Goal: Task Accomplishment & Management: Manage account settings

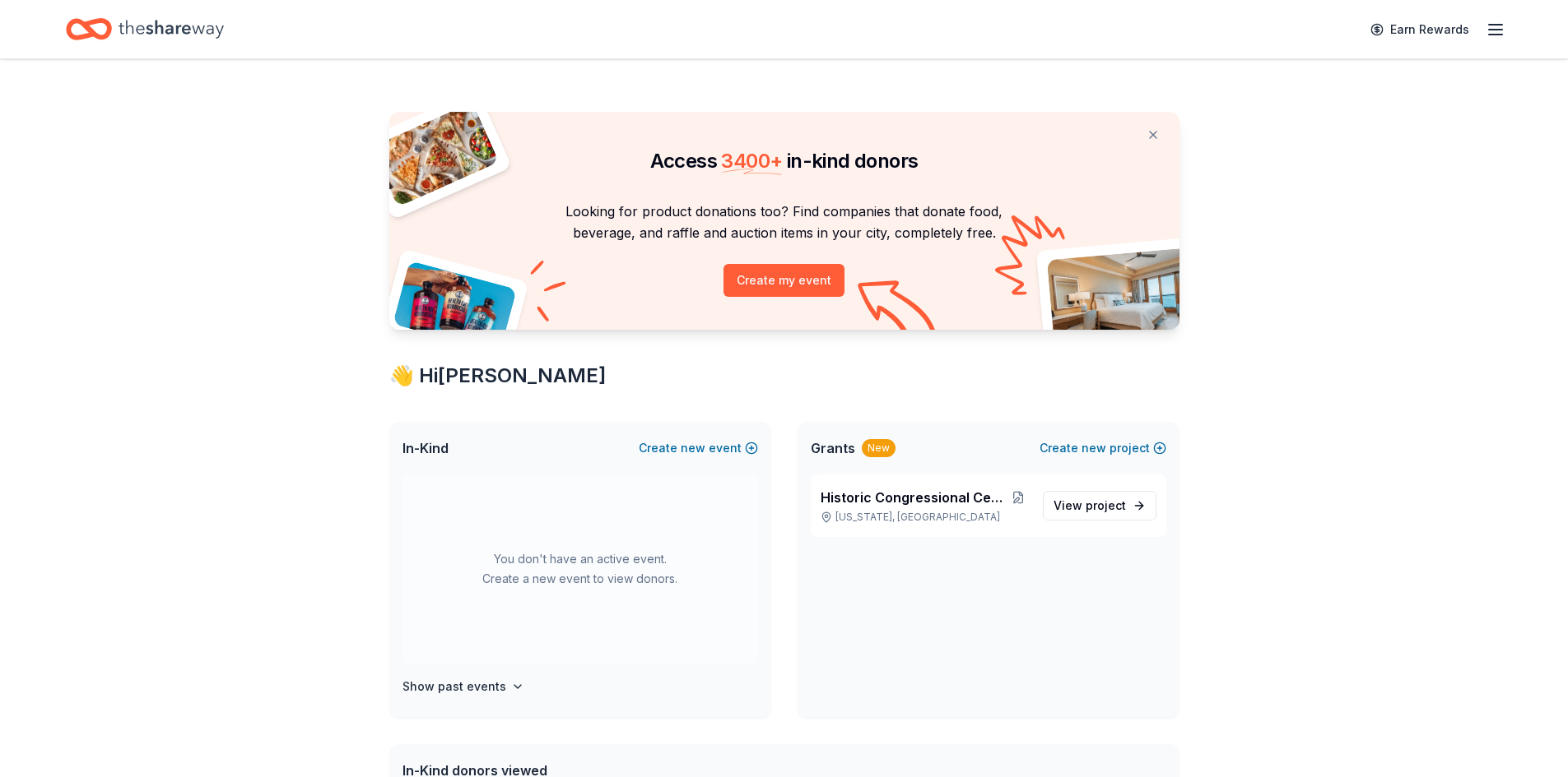
click at [1487, 27] on icon "button" at bounding box center [1495, 30] width 20 height 20
click at [1310, 207] on span "Billing Plus" at bounding box center [1311, 206] width 78 height 20
click at [1489, 17] on div "Earn Rewards" at bounding box center [1432, 29] width 145 height 38
click at [1493, 21] on icon "button" at bounding box center [1495, 30] width 20 height 20
click at [1280, 127] on link "Account" at bounding box center [1298, 127] width 52 height 17
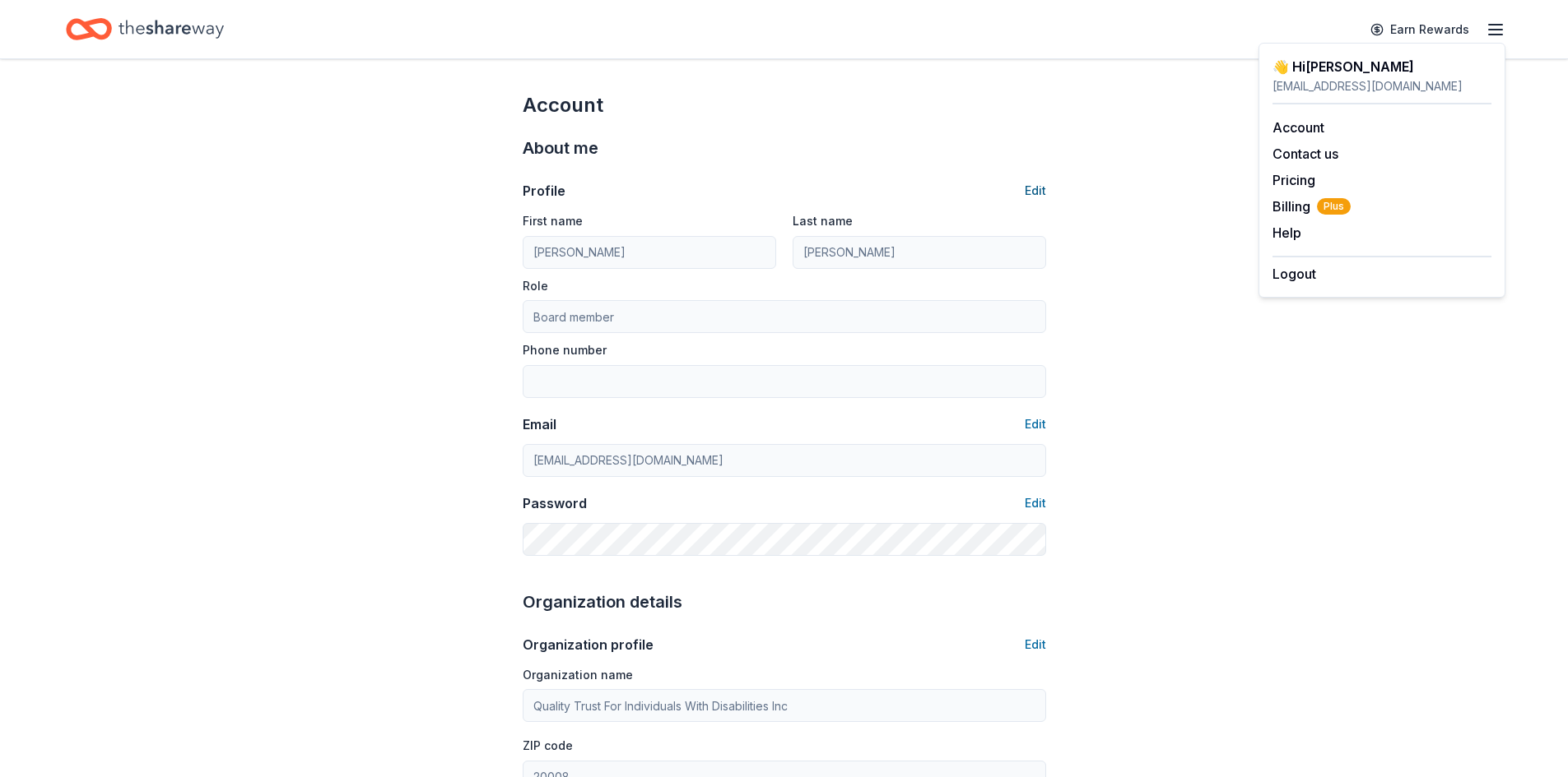
click at [1033, 189] on button "Edit" at bounding box center [1035, 190] width 22 height 20
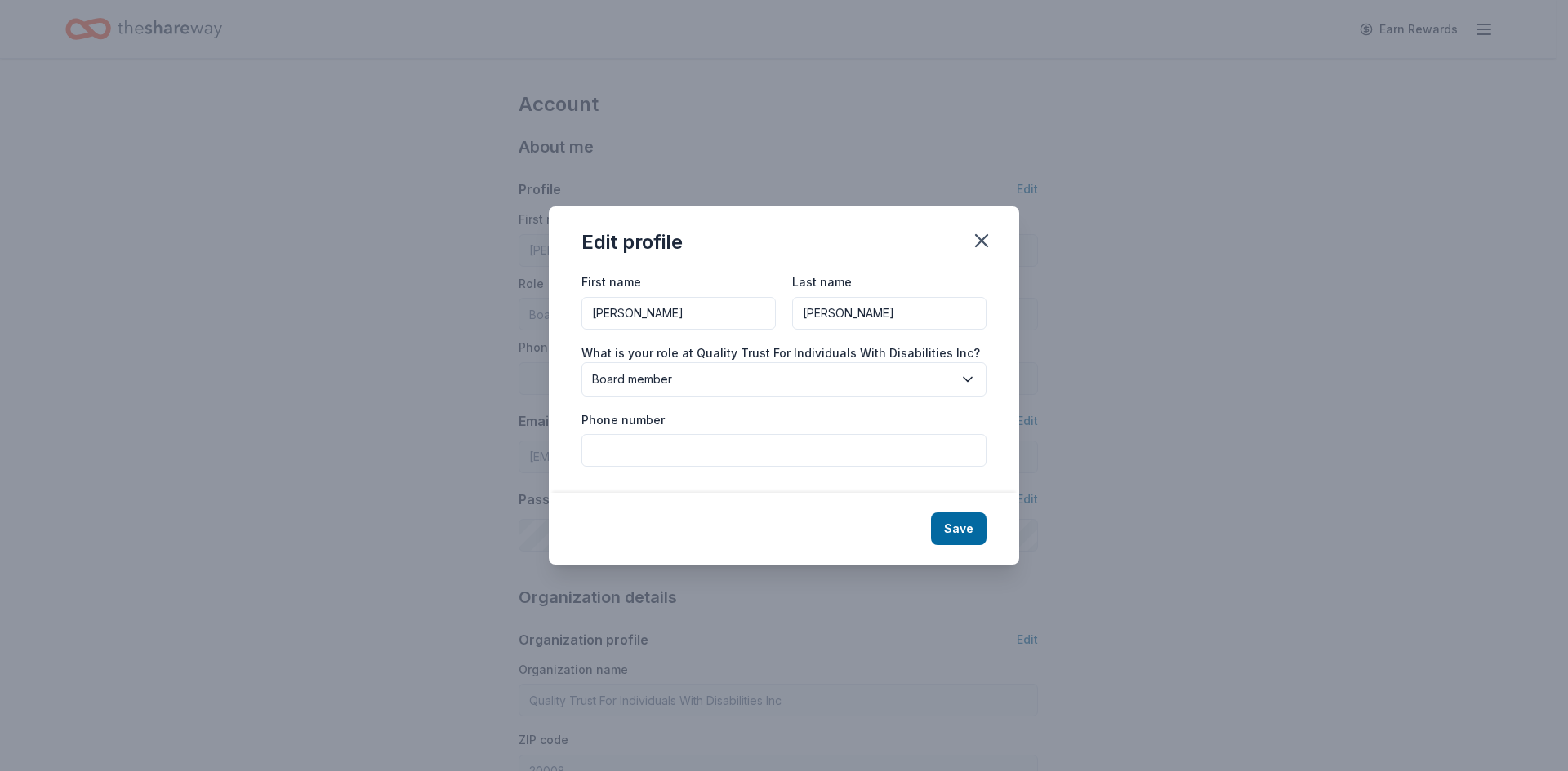
click at [691, 314] on input "[PERSON_NAME]" at bounding box center [678, 313] width 194 height 33
type input "[PERSON_NAME]"
click at [987, 247] on icon "button" at bounding box center [981, 241] width 11 height 11
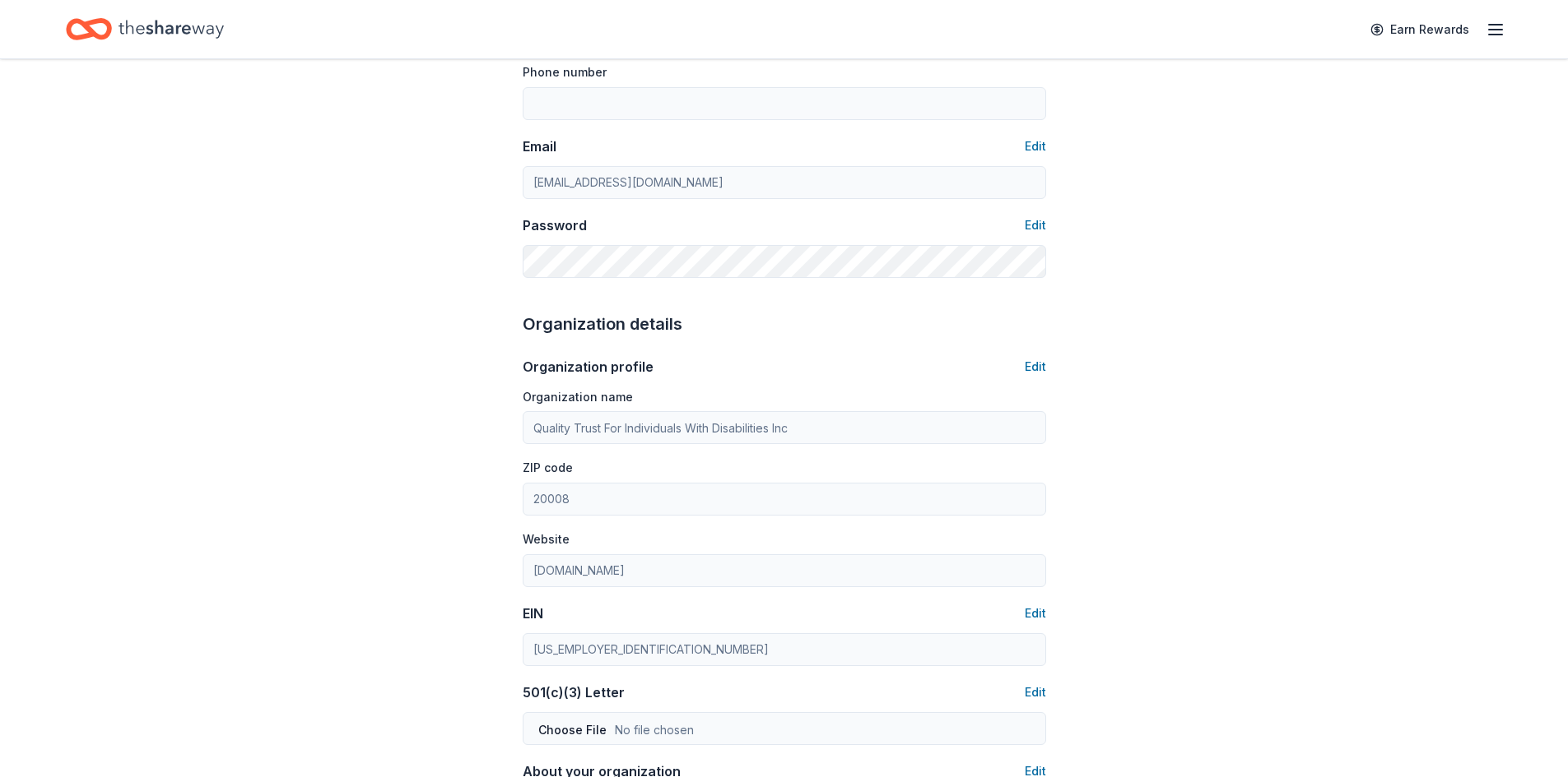
scroll to position [411, 0]
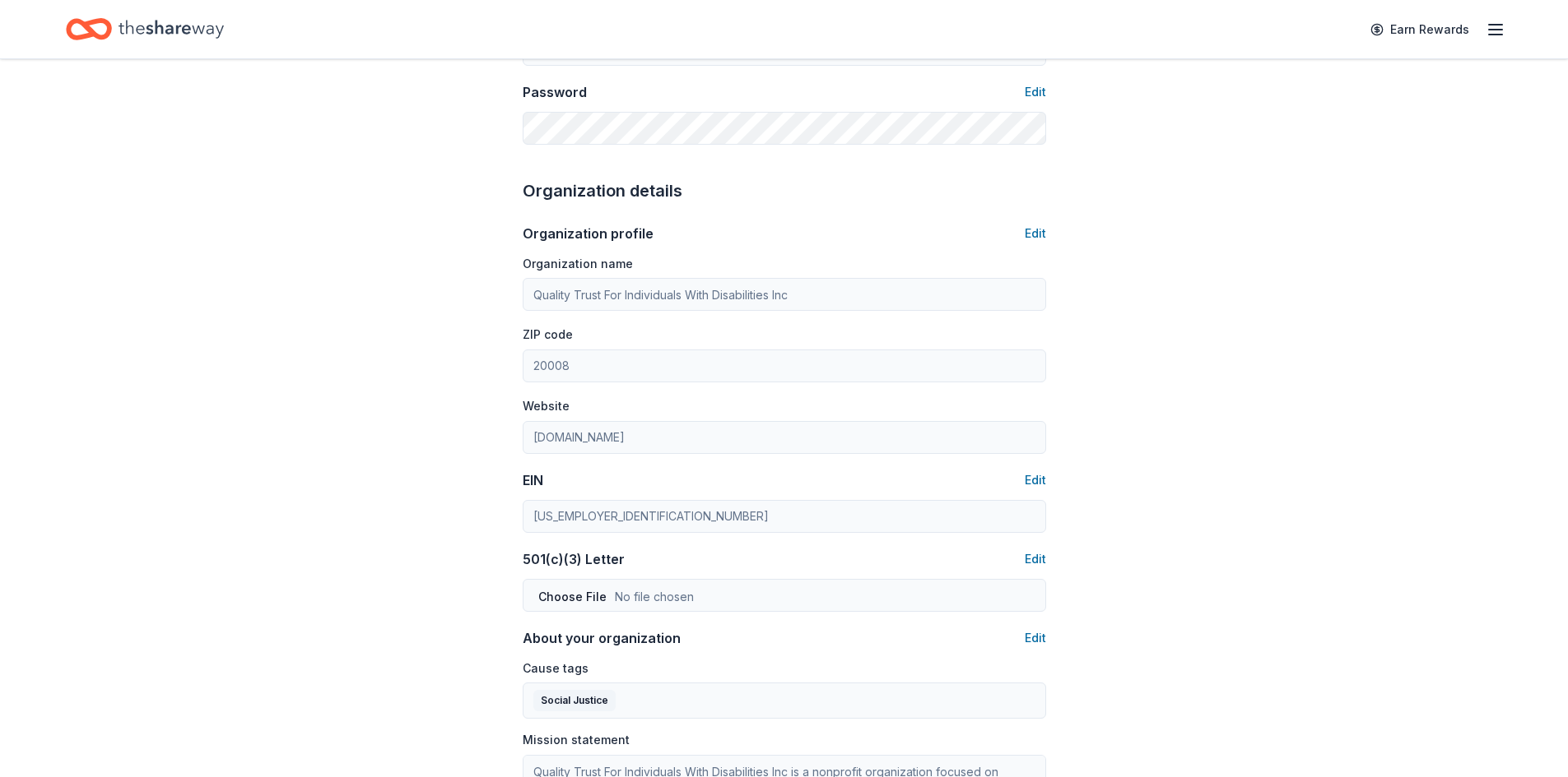
click at [1046, 228] on div "Account About me Profile Edit First name [PERSON_NAME] Last name [PERSON_NAME] …" at bounding box center [784, 382] width 576 height 1470
click at [1032, 230] on button "Edit" at bounding box center [1035, 233] width 22 height 20
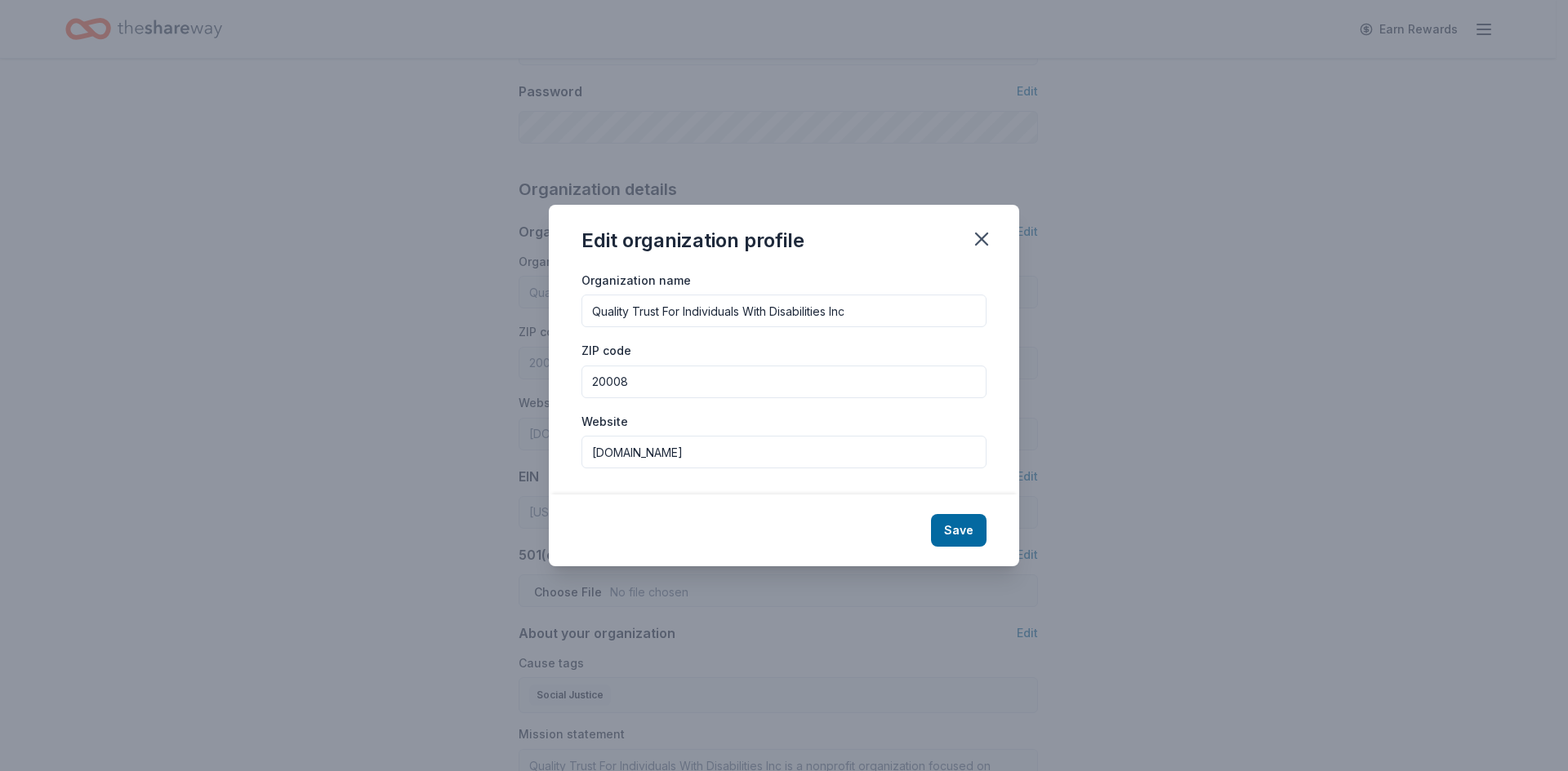
click at [761, 311] on input "Quality Trust For Individuals With Disabilities Inc" at bounding box center [784, 311] width 405 height 33
type input "[GEOGRAPHIC_DATA]"
type input "20003"
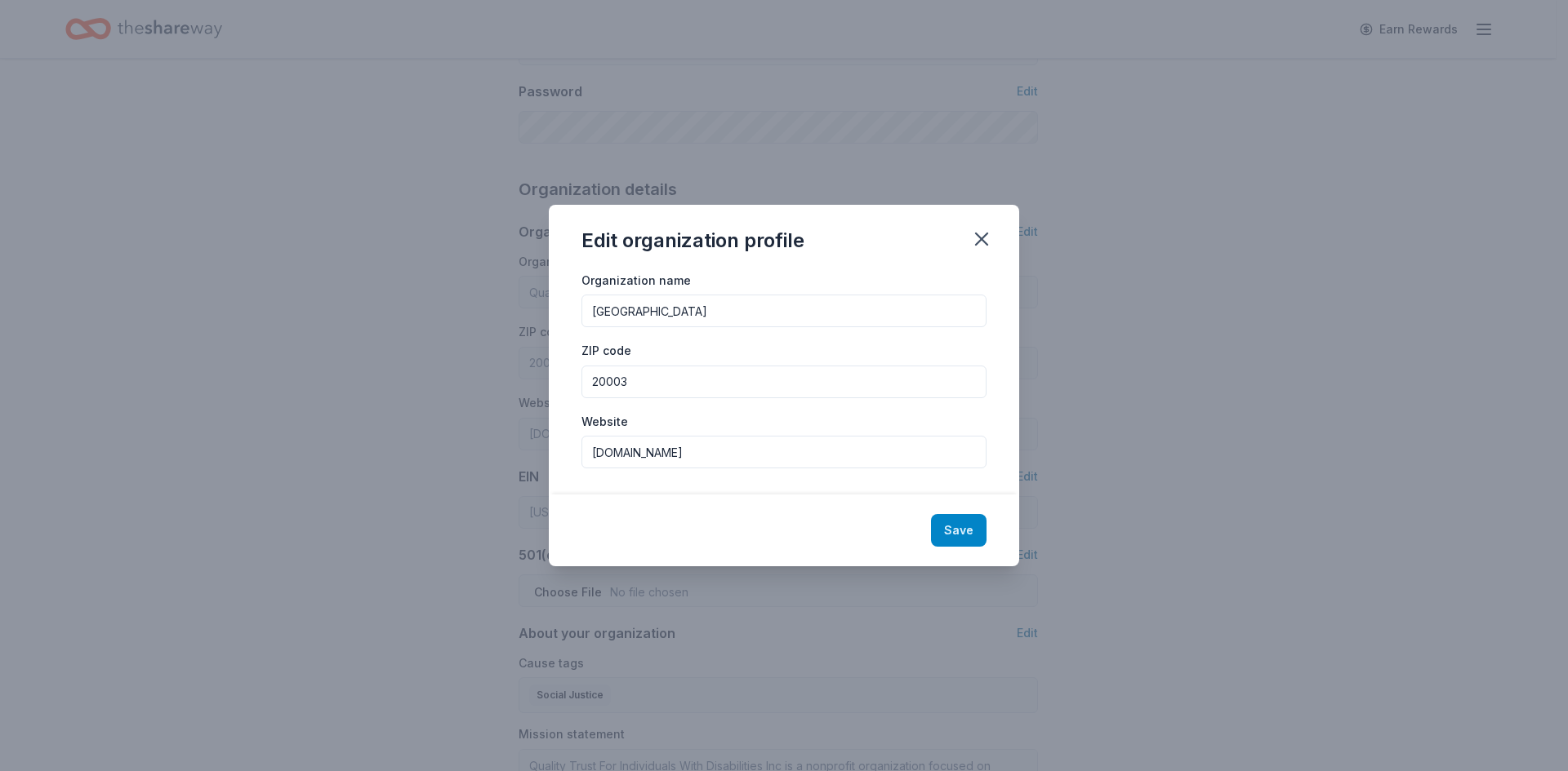
type input "[DOMAIN_NAME]"
click at [971, 532] on button "Save" at bounding box center [959, 530] width 55 height 33
type input "[GEOGRAPHIC_DATA]"
type input "20003"
type input "[DOMAIN_NAME]"
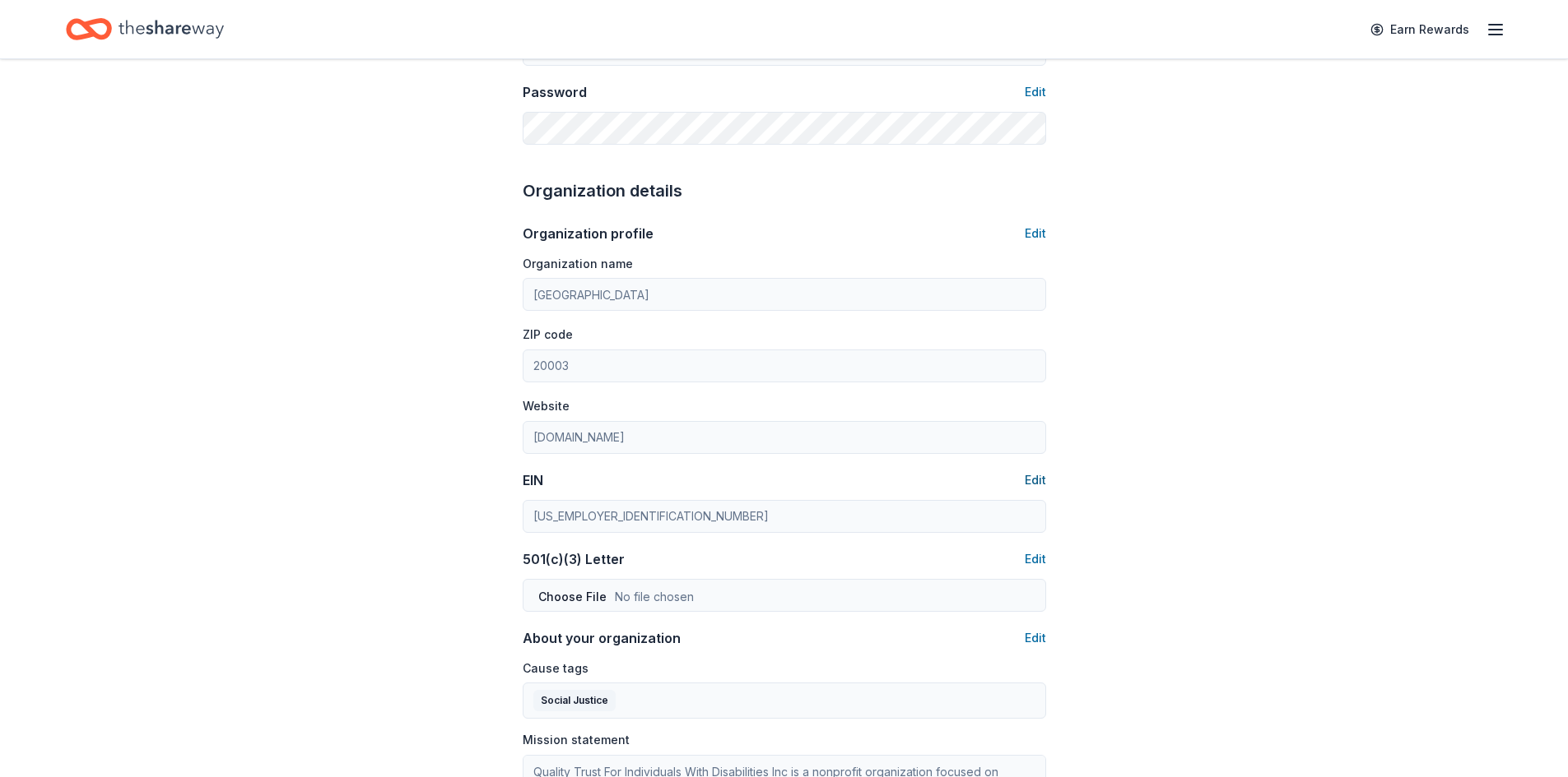
click at [1031, 478] on button "Edit" at bounding box center [1035, 480] width 22 height 20
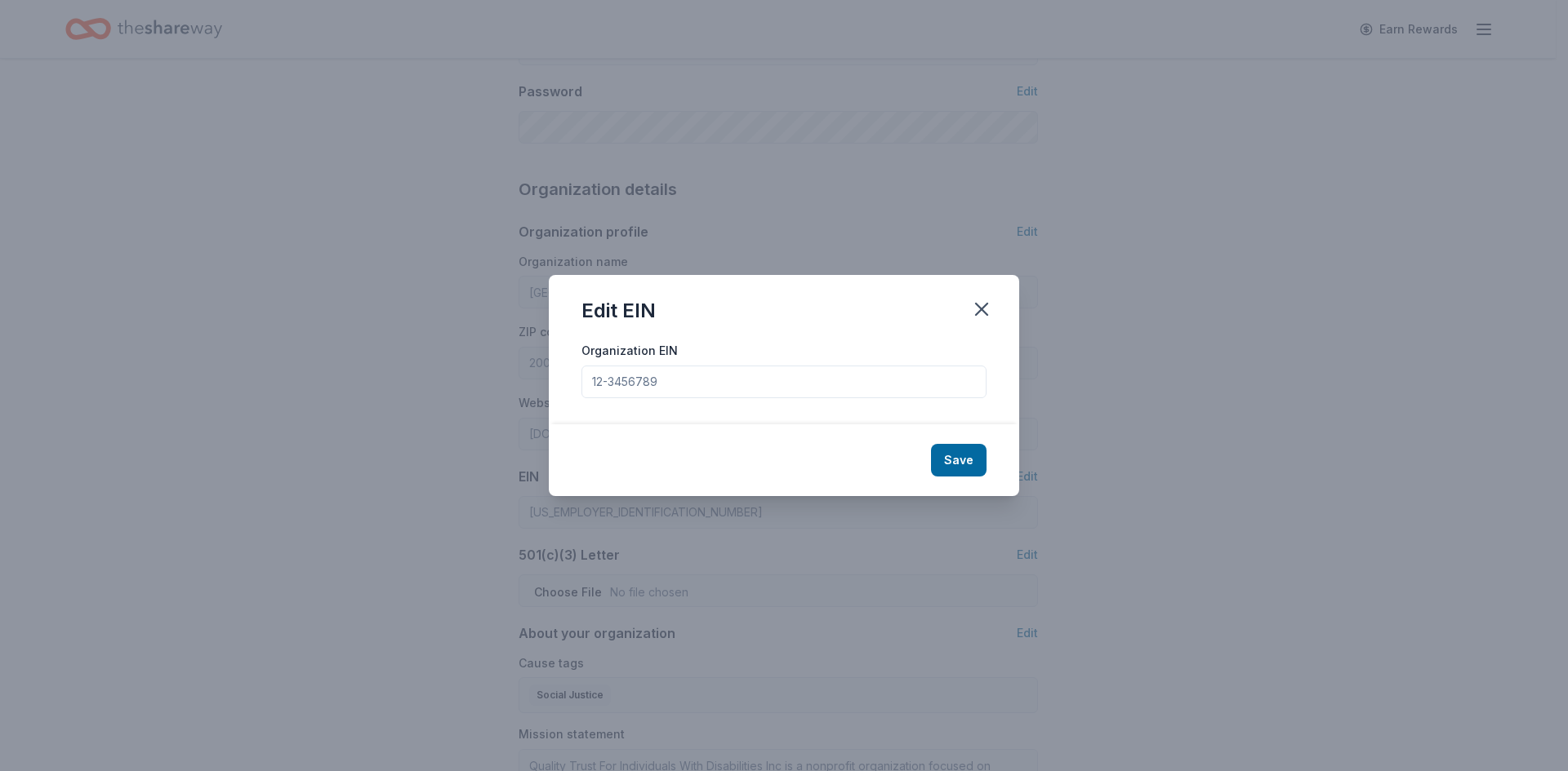
click at [791, 387] on input "Organization EIN" at bounding box center [784, 382] width 405 height 33
click at [716, 366] on div at bounding box center [784, 382] width 405 height 33
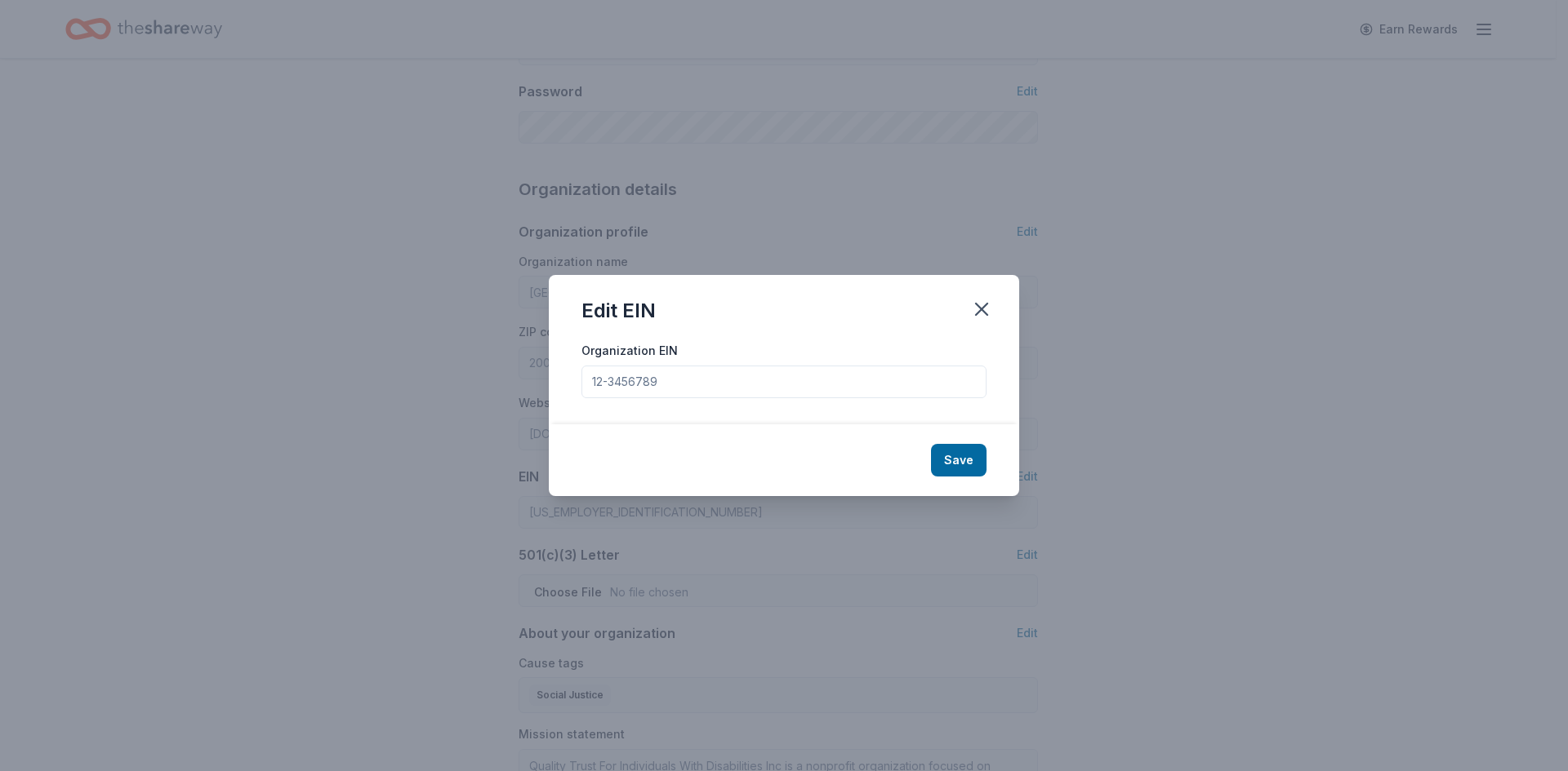
click at [720, 378] on input "Organization EIN" at bounding box center [784, 382] width 405 height 33
paste input "[US_EMPLOYER_IDENTIFICATION_NUMBER]"
type input "[US_EMPLOYER_IDENTIFICATION_NUMBER]"
click at [969, 454] on button "Save" at bounding box center [959, 461] width 55 height 33
type input "[US_EMPLOYER_IDENTIFICATION_NUMBER]"
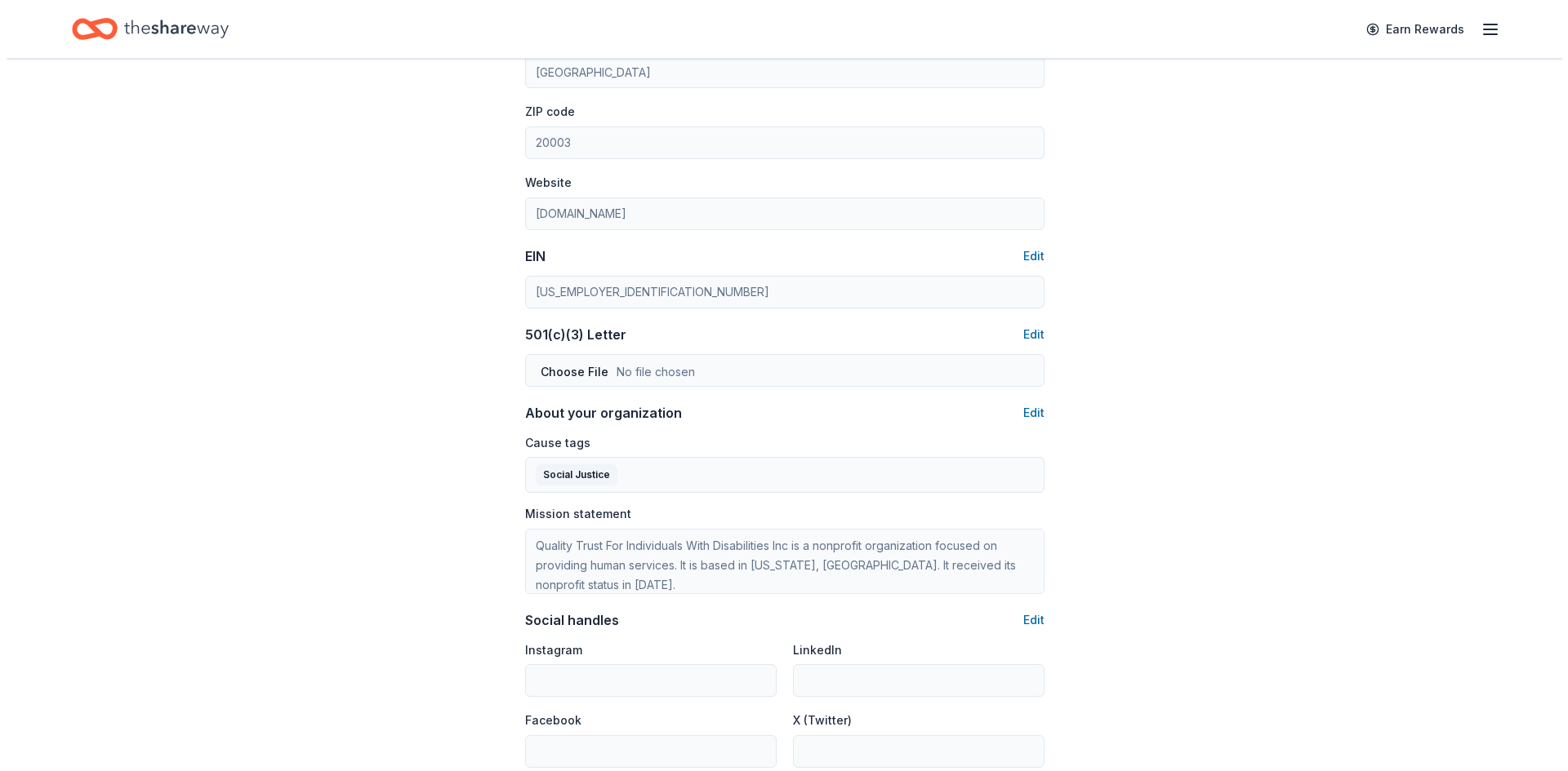
scroll to position [653, 0]
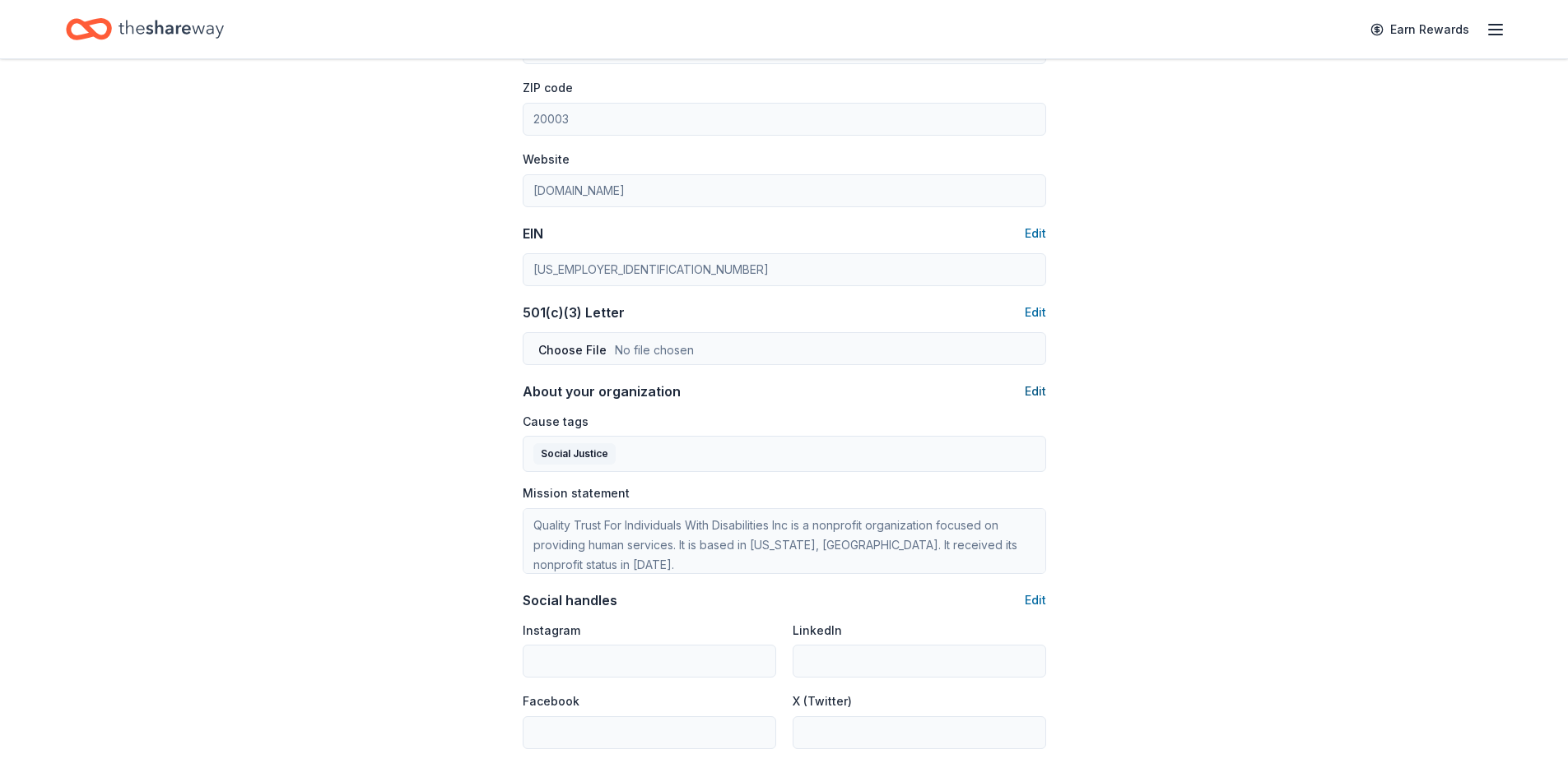
click at [1031, 391] on button "Edit" at bounding box center [1035, 391] width 22 height 20
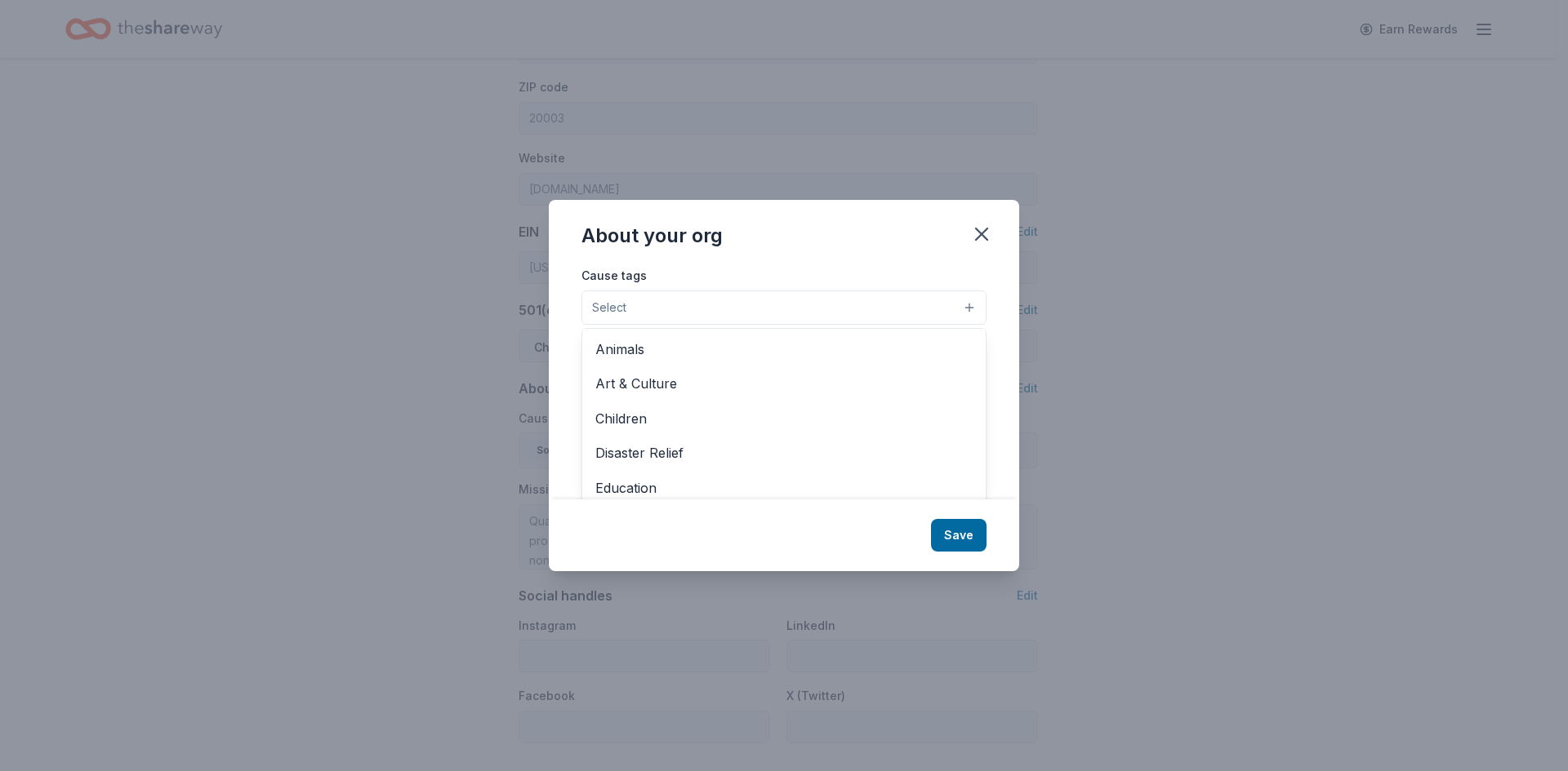
click at [721, 305] on button "Select" at bounding box center [784, 308] width 405 height 34
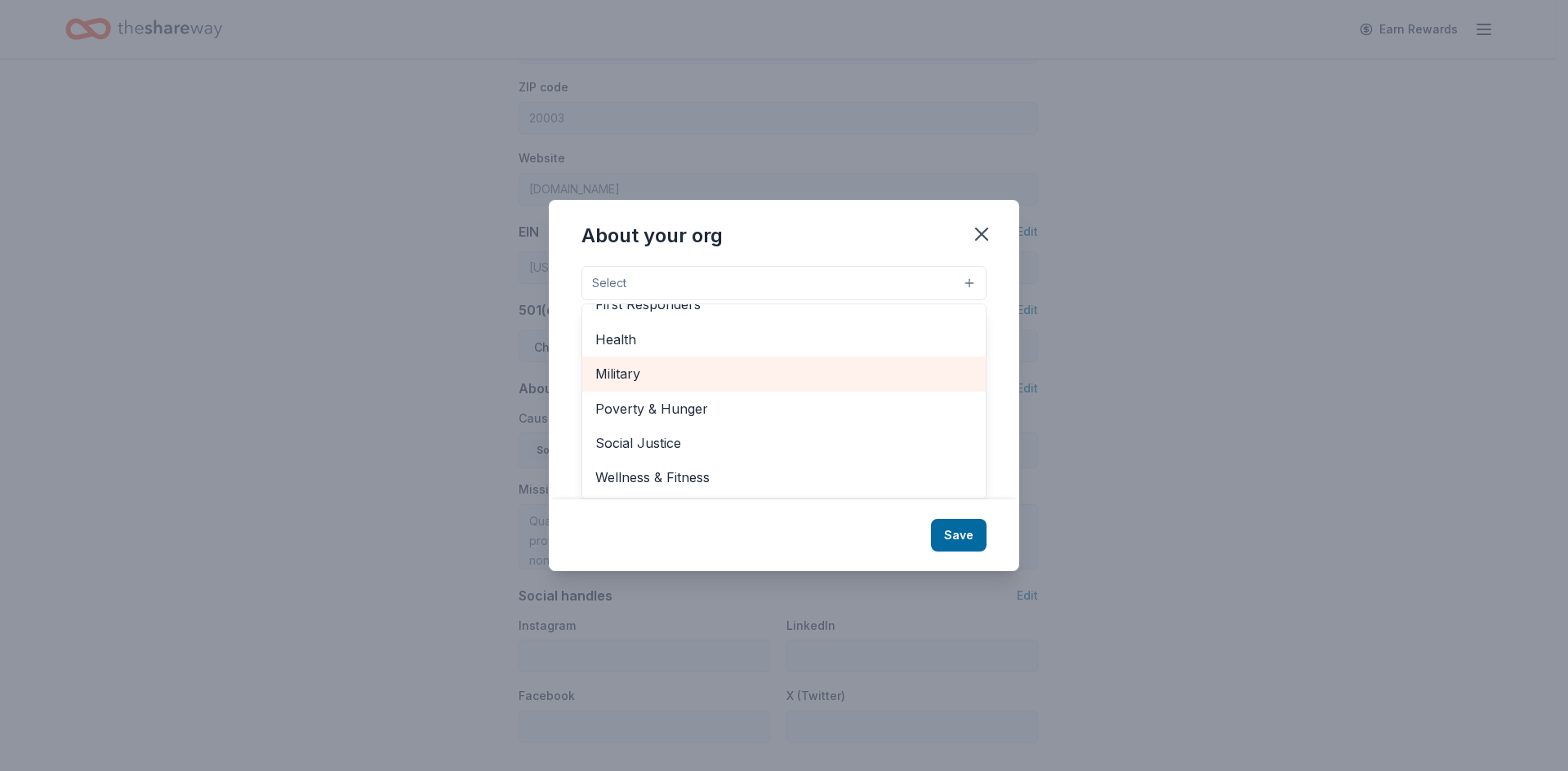
scroll to position [0, 0]
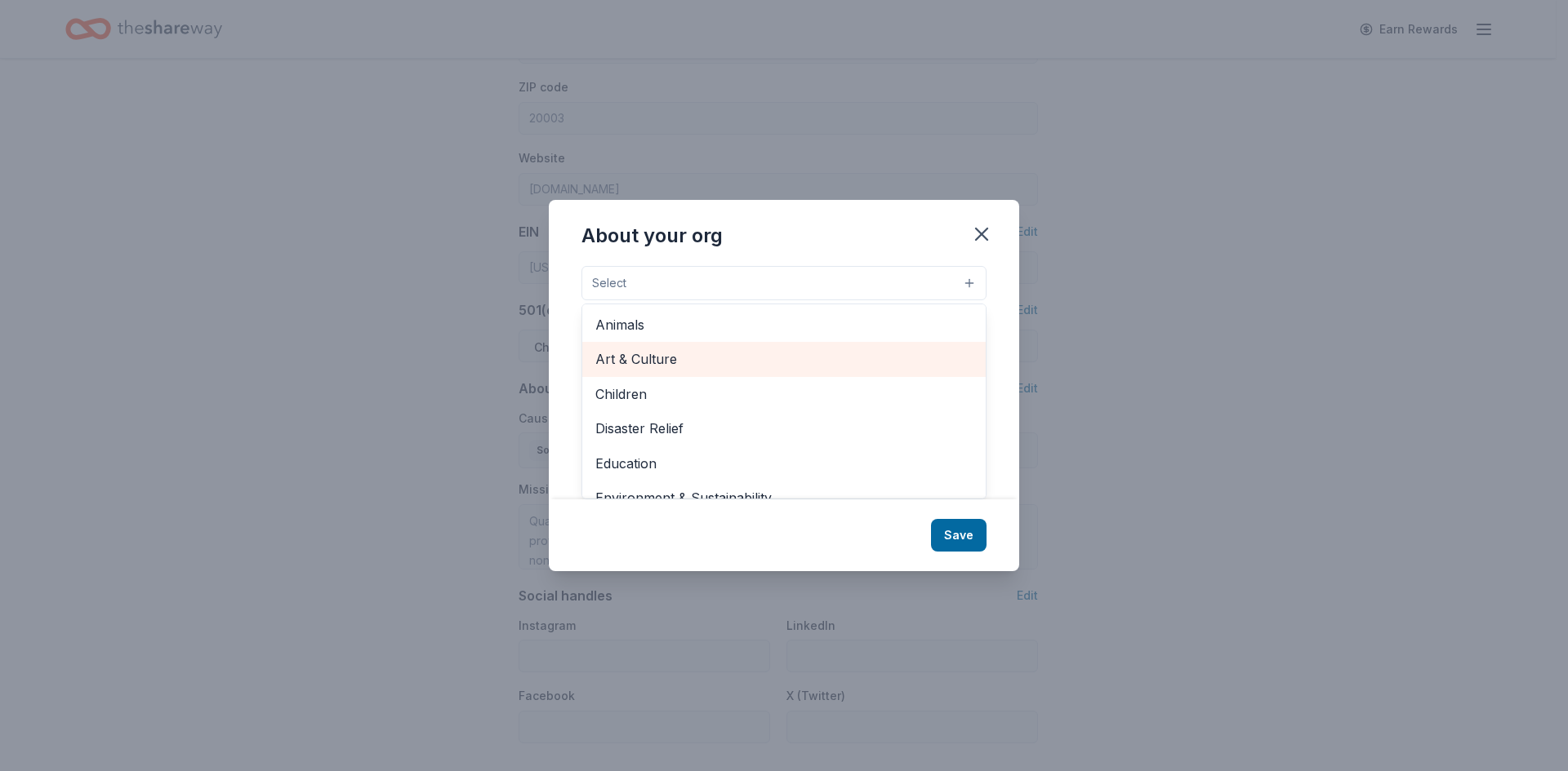
click at [690, 354] on span "Art & Culture" at bounding box center [784, 359] width 377 height 22
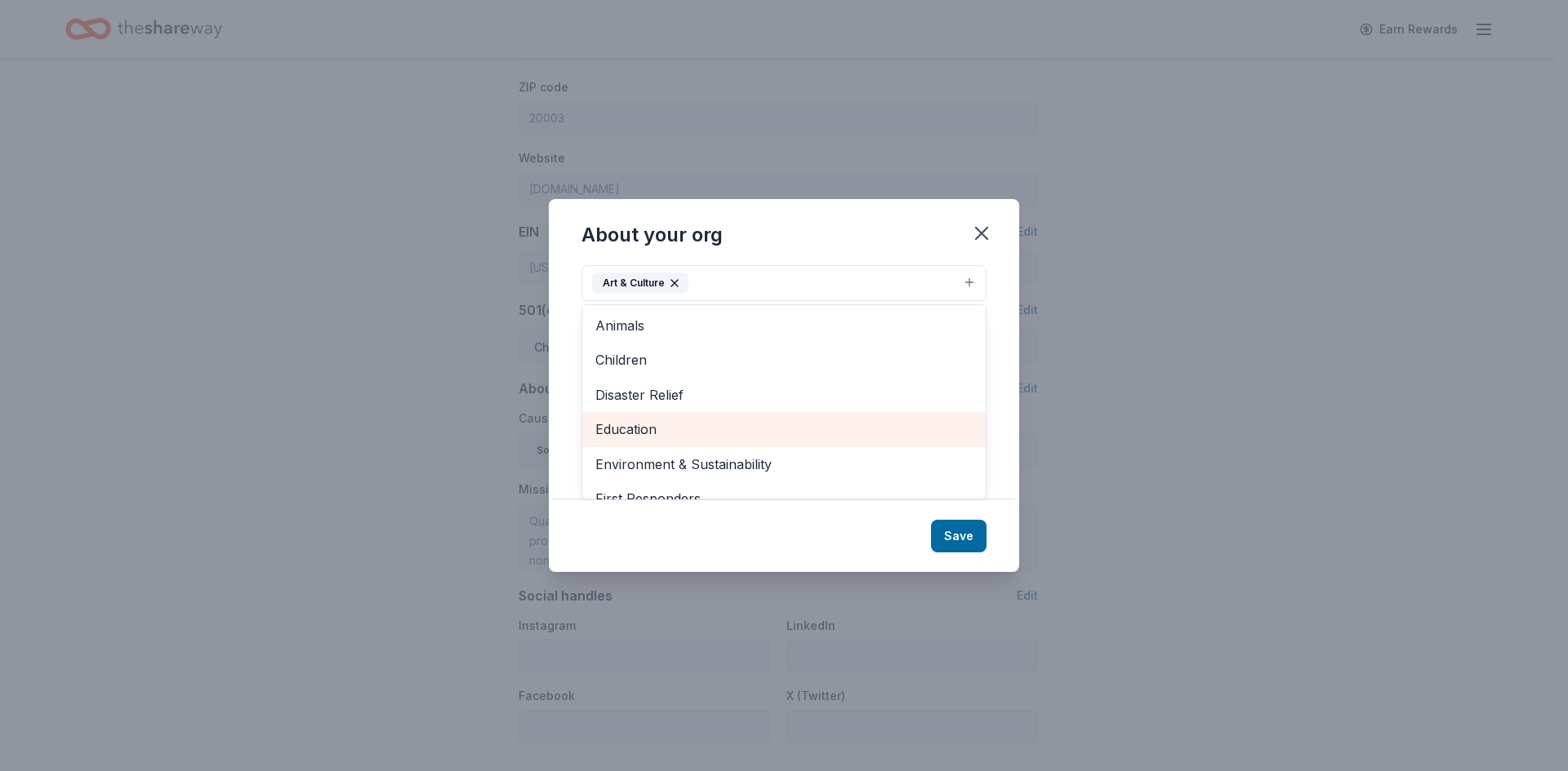
click at [872, 437] on span "Education" at bounding box center [784, 429] width 377 height 22
click at [872, 437] on span "Environment & Sustainability" at bounding box center [784, 429] width 377 height 22
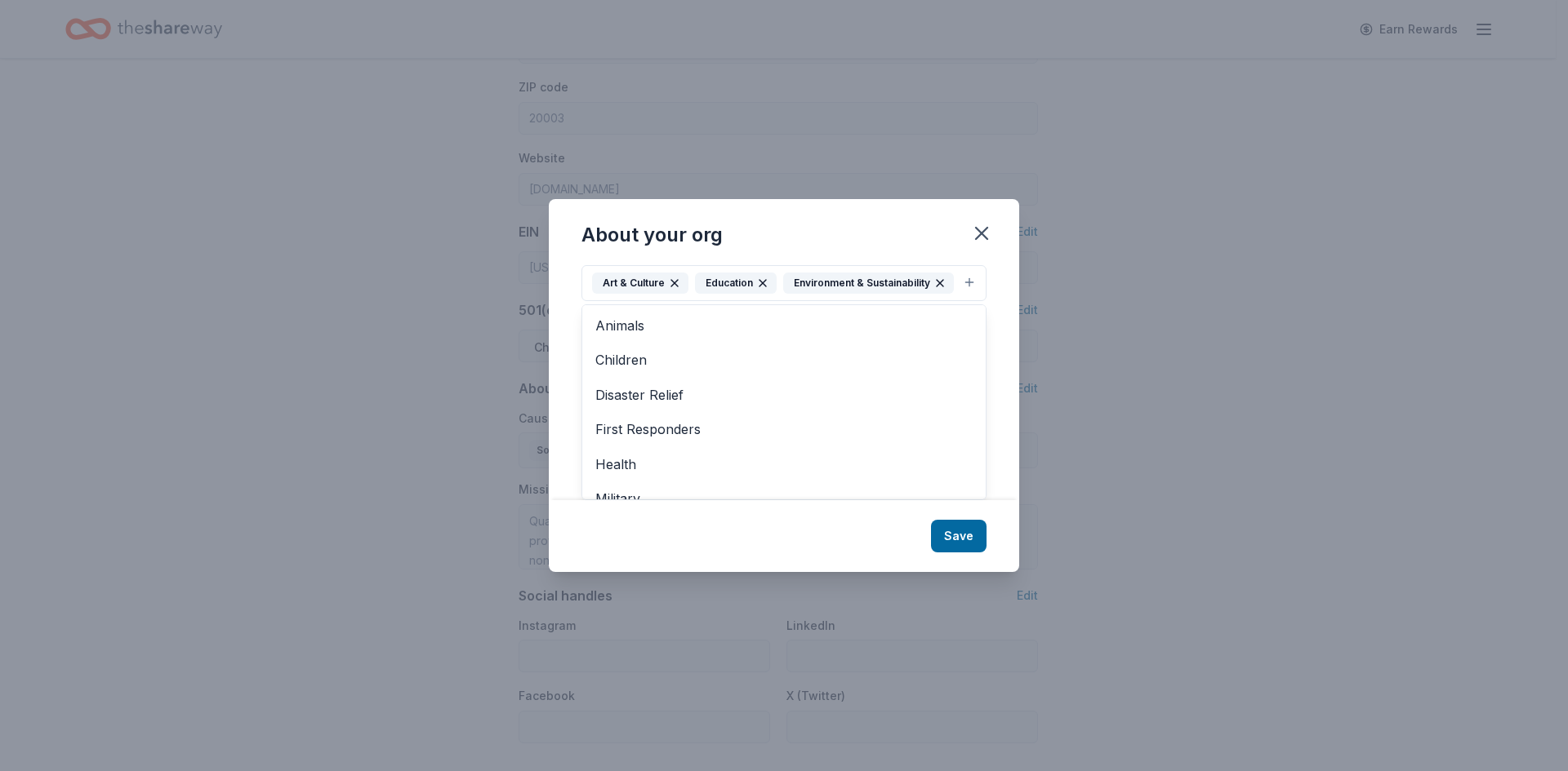
click at [976, 550] on div "About your org Cause tags Art & Culture Education Environment & Sustainability …" at bounding box center [784, 385] width 470 height 372
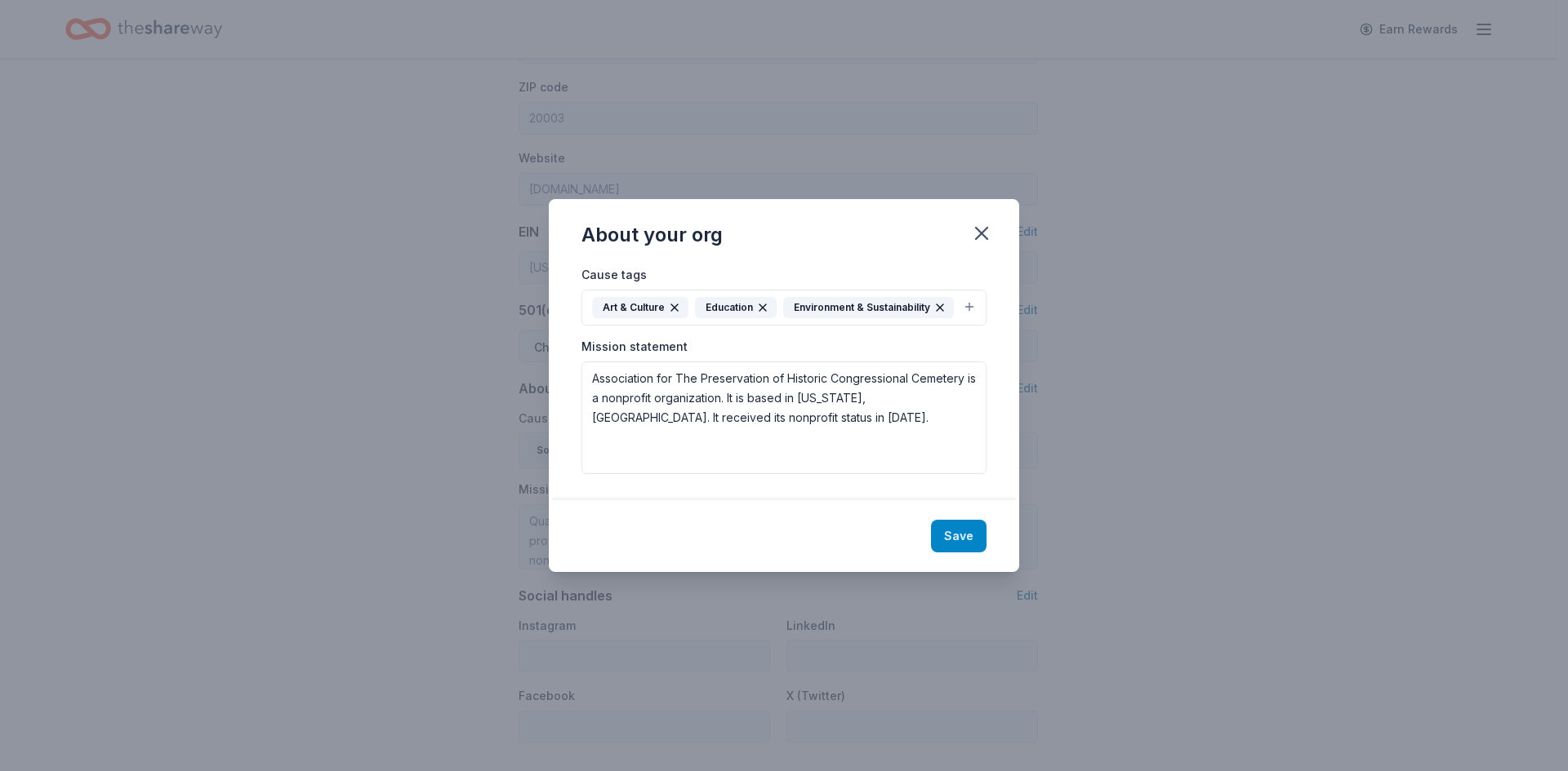
click at [956, 539] on button "Save" at bounding box center [959, 536] width 55 height 33
type textarea "Association for The Preservation of Historic Congressional Cemetery is a nonpro…"
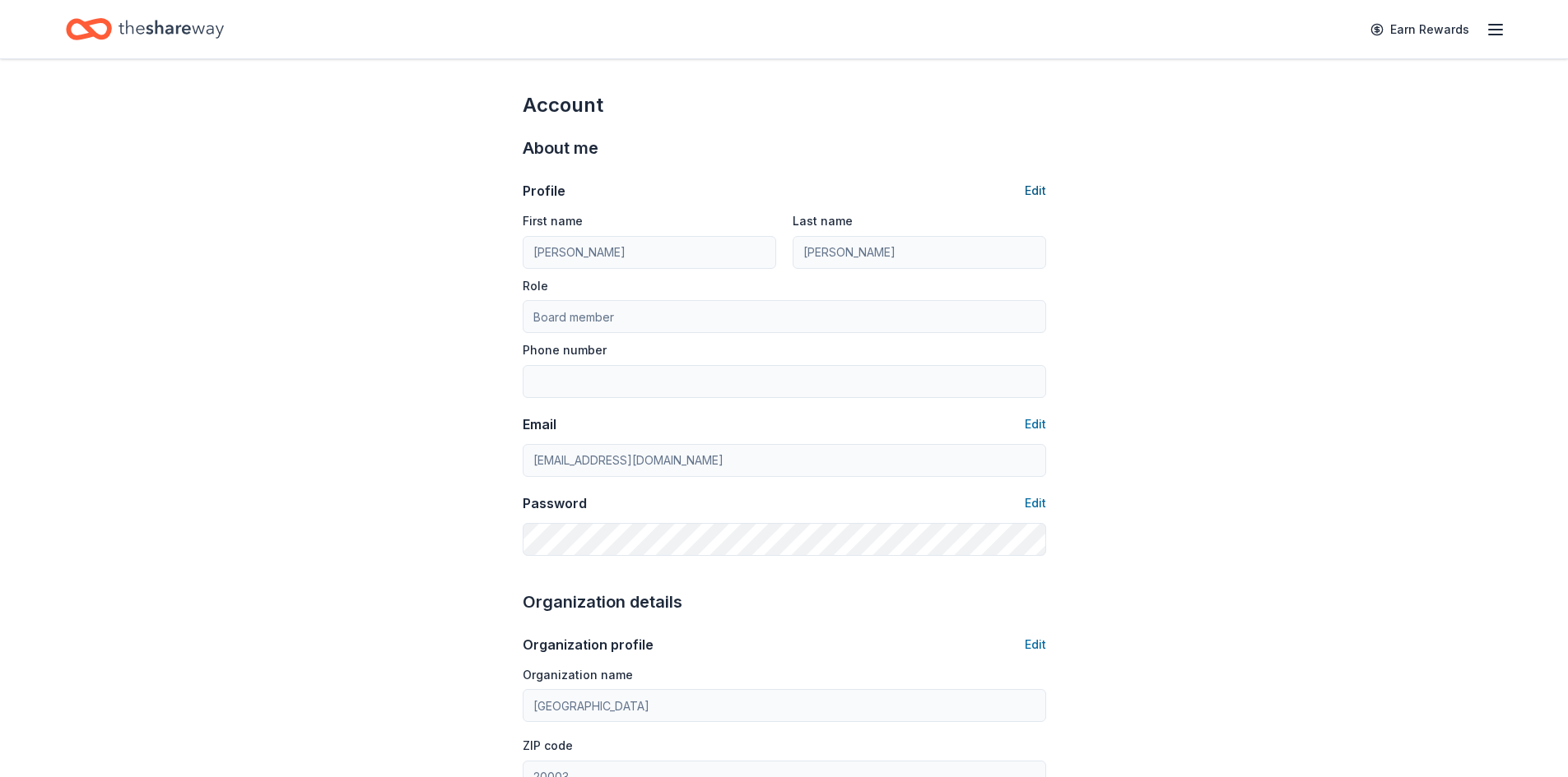
click at [1043, 188] on button "Edit" at bounding box center [1035, 190] width 22 height 20
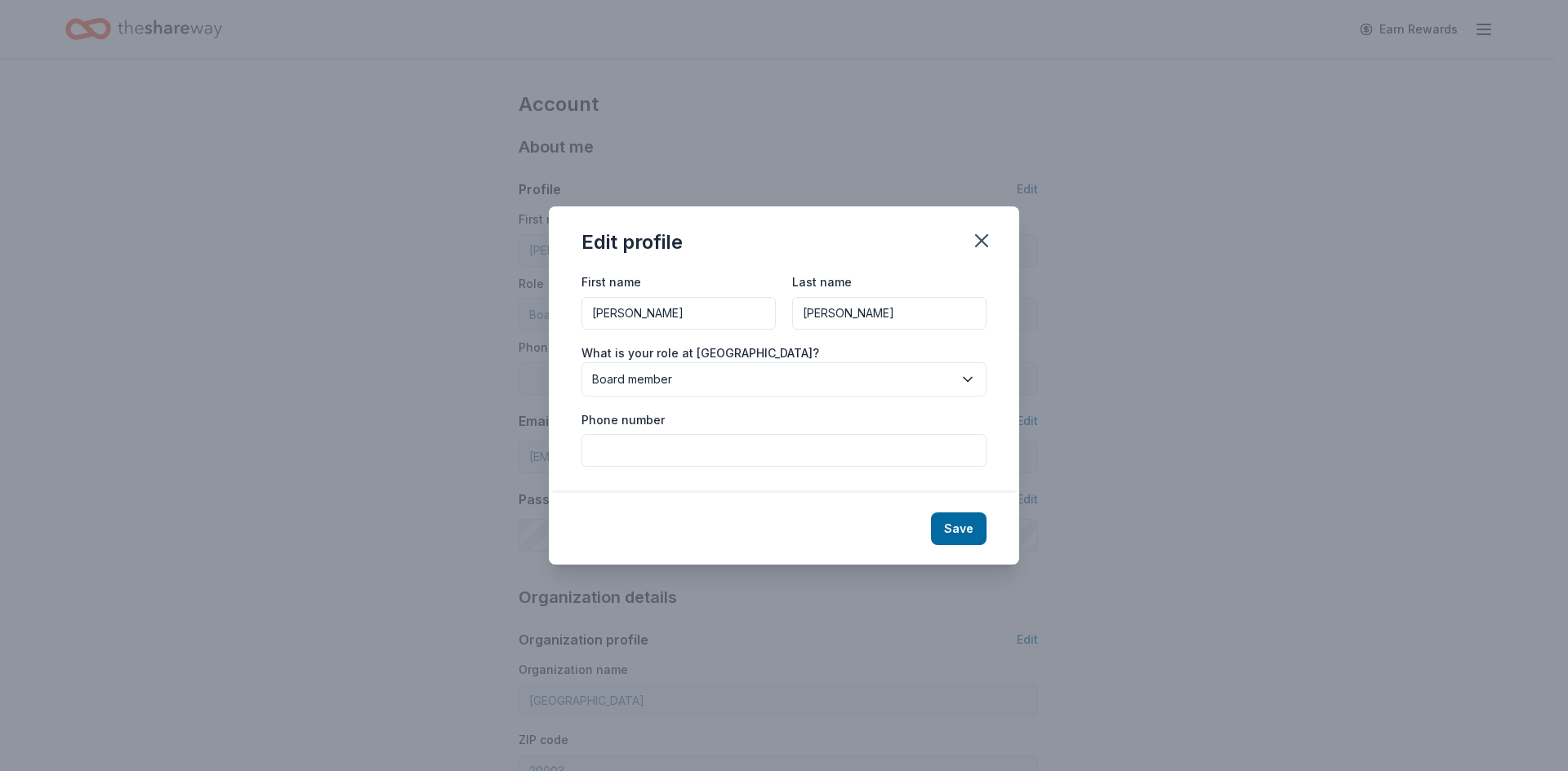
click at [709, 306] on input "[PERSON_NAME]" at bounding box center [678, 313] width 194 height 33
type input "[PERSON_NAME]"
type input "Orlikoff"
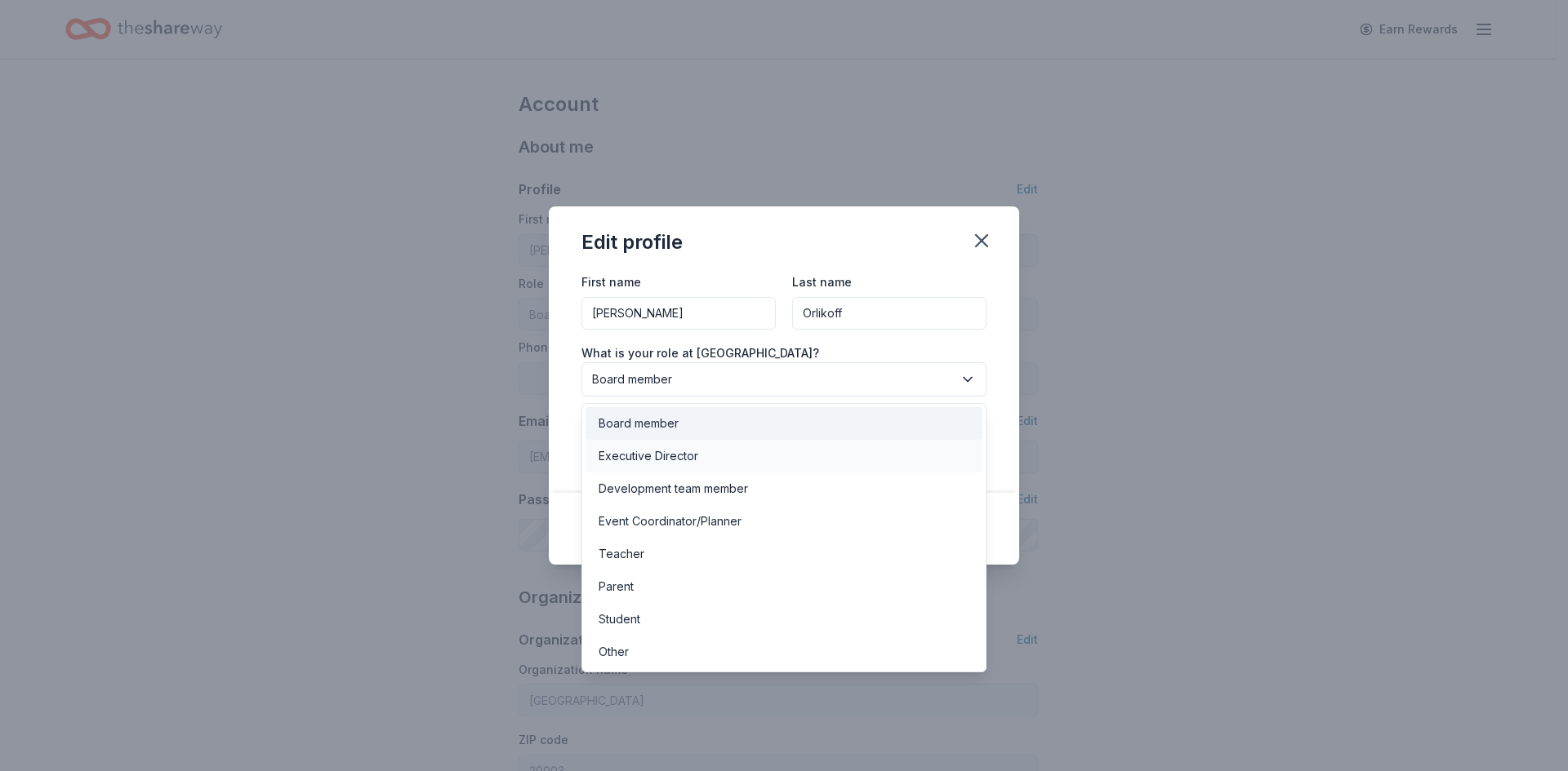
click at [696, 465] on div "Executive Director" at bounding box center [648, 456] width 99 height 20
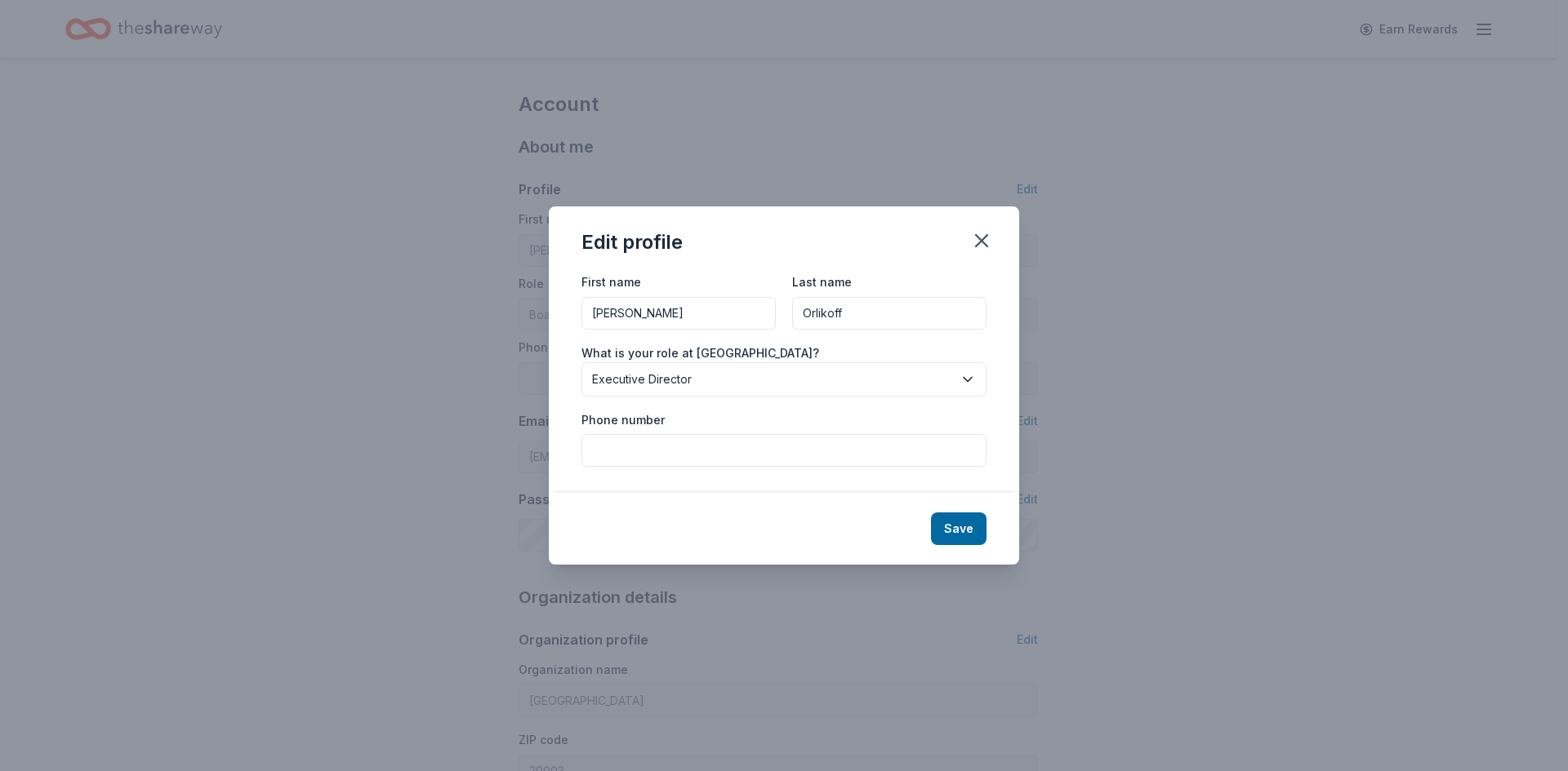
click at [682, 449] on input "Phone number" at bounding box center [784, 450] width 405 height 33
type input "2025430539"
click at [967, 524] on button "Save" at bounding box center [959, 529] width 55 height 33
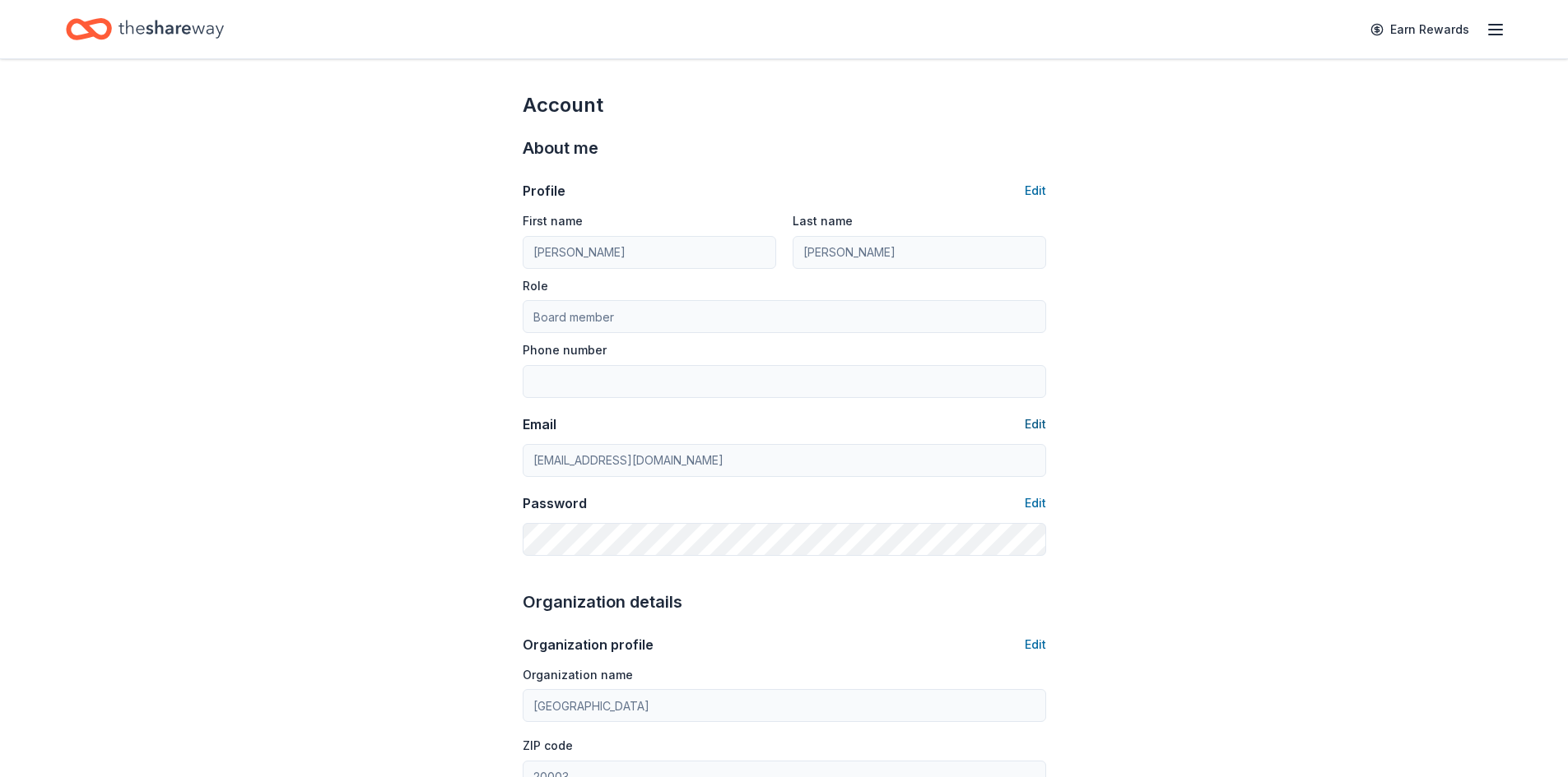
click at [1035, 415] on button "Edit" at bounding box center [1035, 424] width 22 height 20
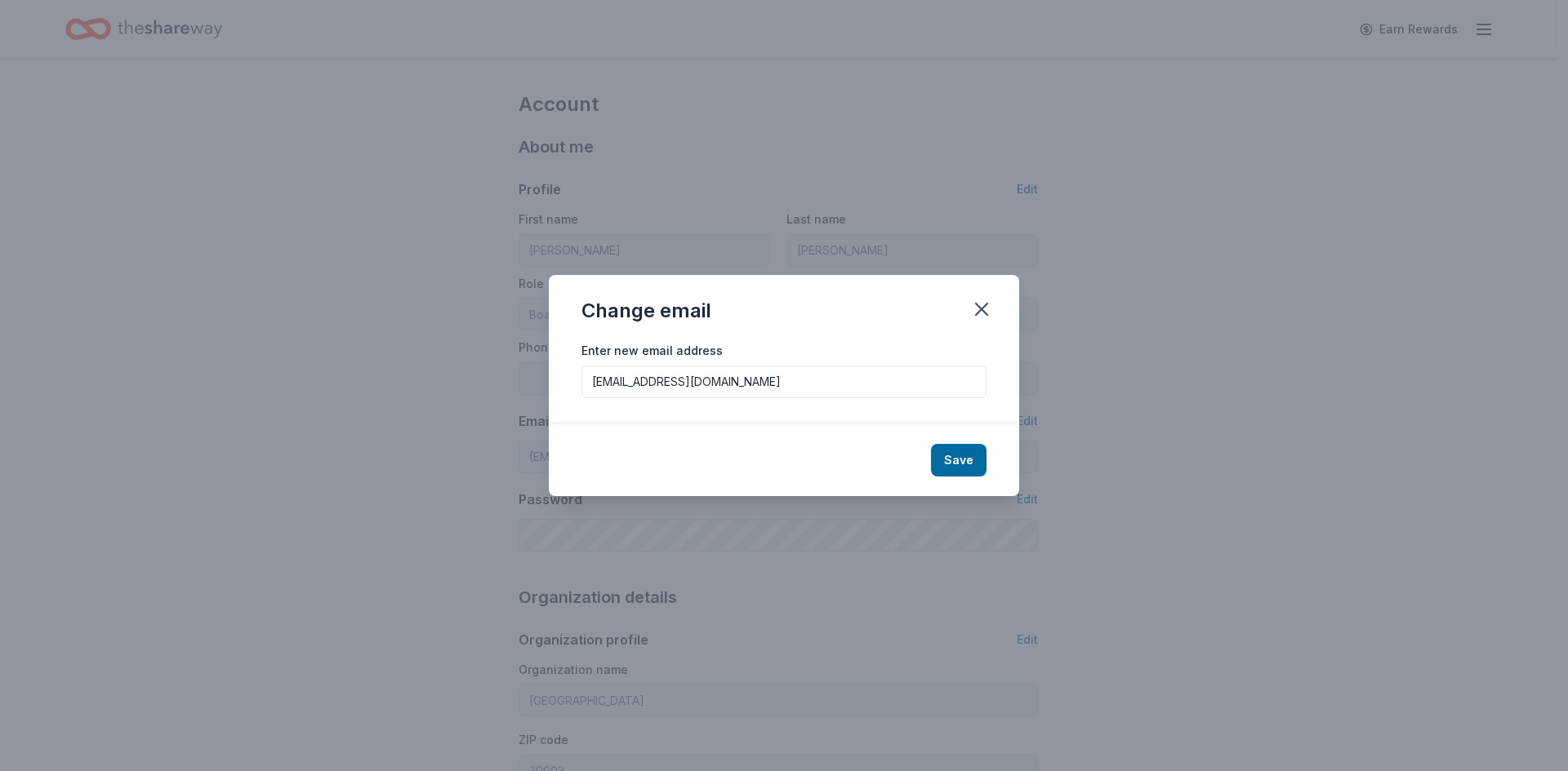
type input "[PERSON_NAME]"
type input "Orlikoff"
type input "Executive Director"
type input "2025430539"
click at [708, 374] on input "[EMAIL_ADDRESS][DOMAIN_NAME]" at bounding box center [784, 382] width 405 height 33
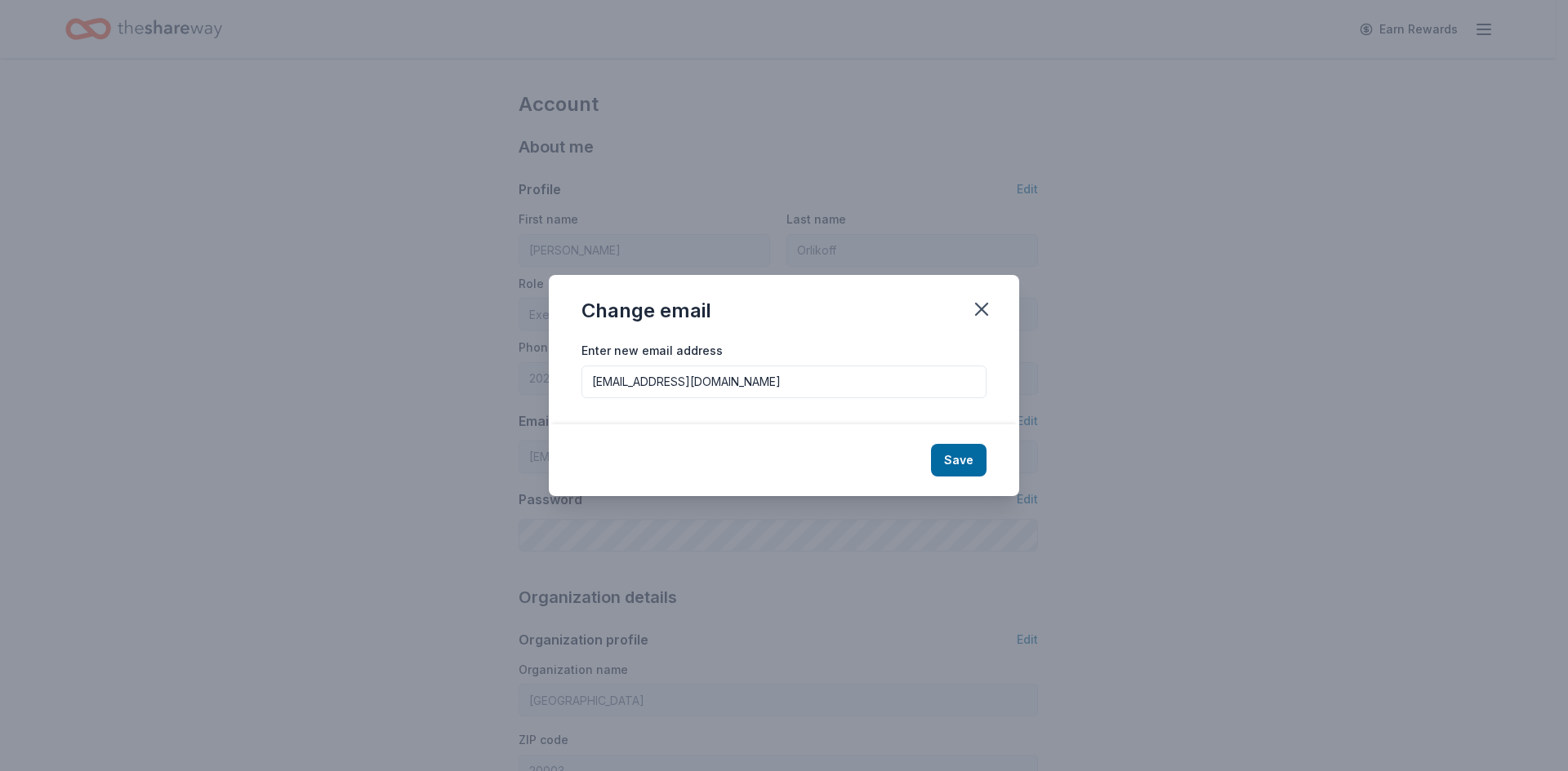
click at [708, 374] on input "[EMAIL_ADDRESS][DOMAIN_NAME]" at bounding box center [784, 382] width 405 height 33
type input "[EMAIL_ADDRESS][DOMAIN_NAME]"
click at [965, 453] on button "Save" at bounding box center [959, 461] width 55 height 33
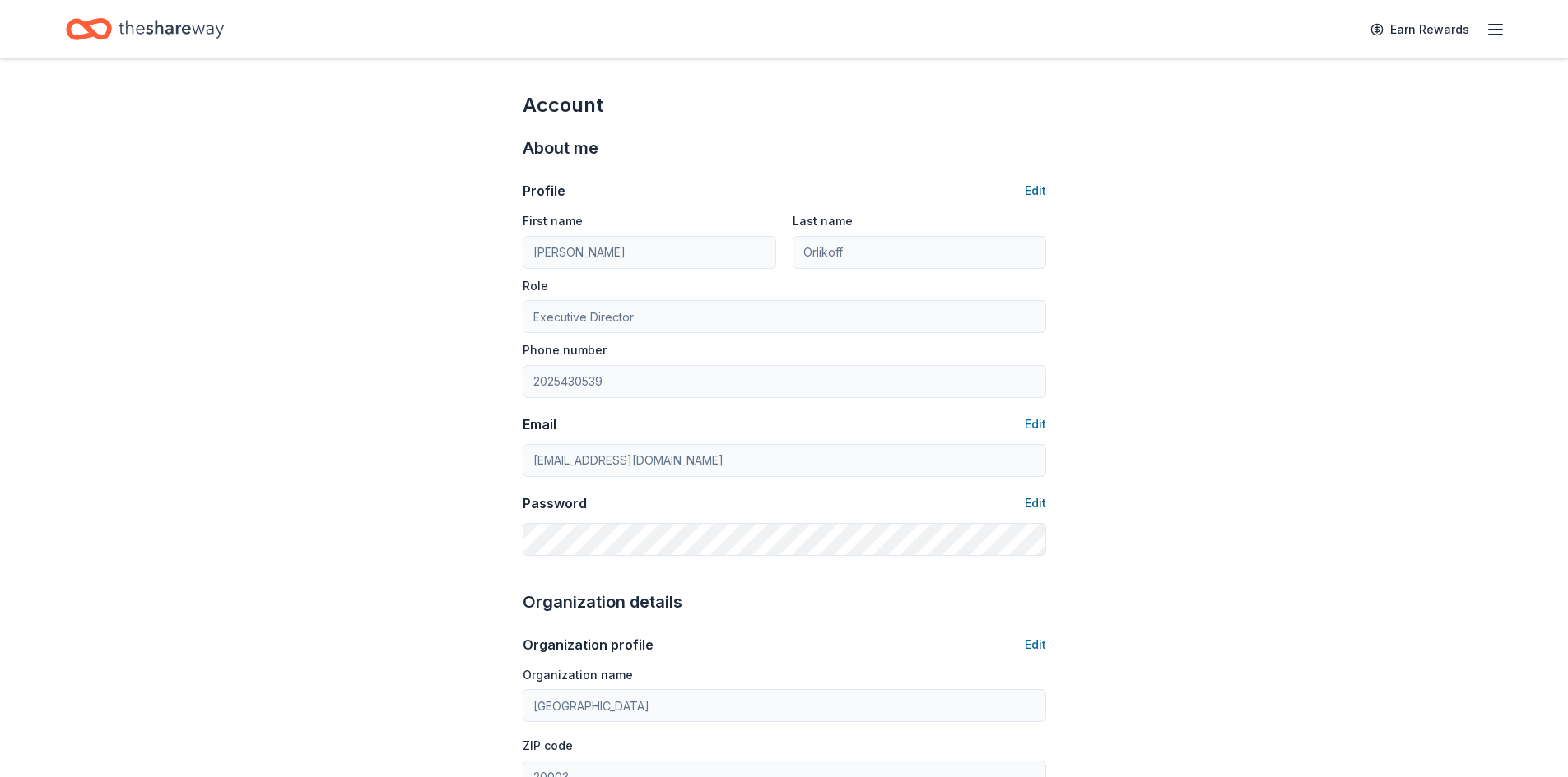
type input "[EMAIL_ADDRESS][DOMAIN_NAME]"
click at [1035, 501] on button "Edit" at bounding box center [1035, 503] width 22 height 20
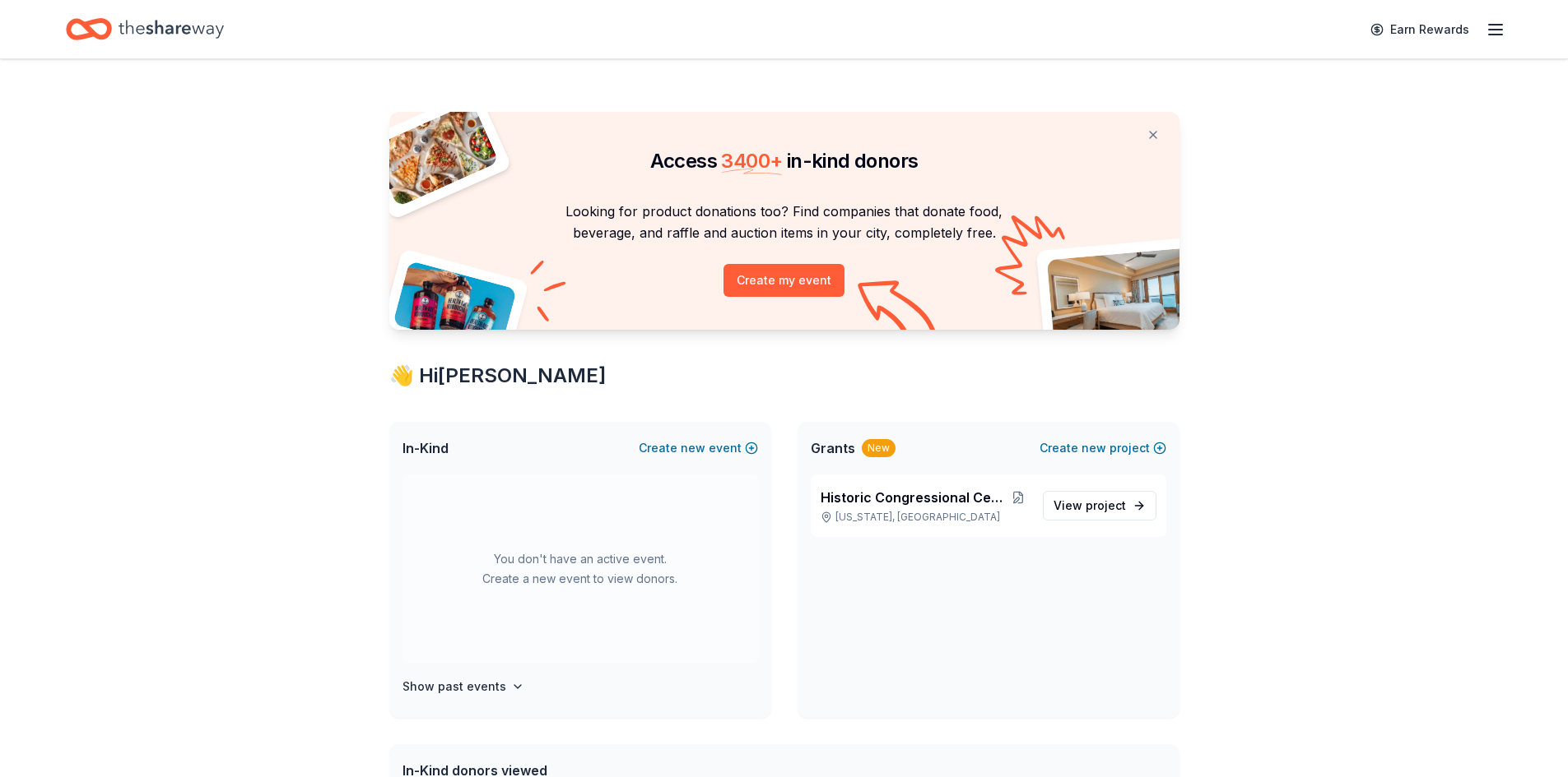
click at [1491, 42] on div "Earn Rewards" at bounding box center [1432, 29] width 145 height 38
click at [1493, 22] on icon "button" at bounding box center [1495, 30] width 20 height 20
click at [1304, 121] on link "Account" at bounding box center [1298, 127] width 52 height 17
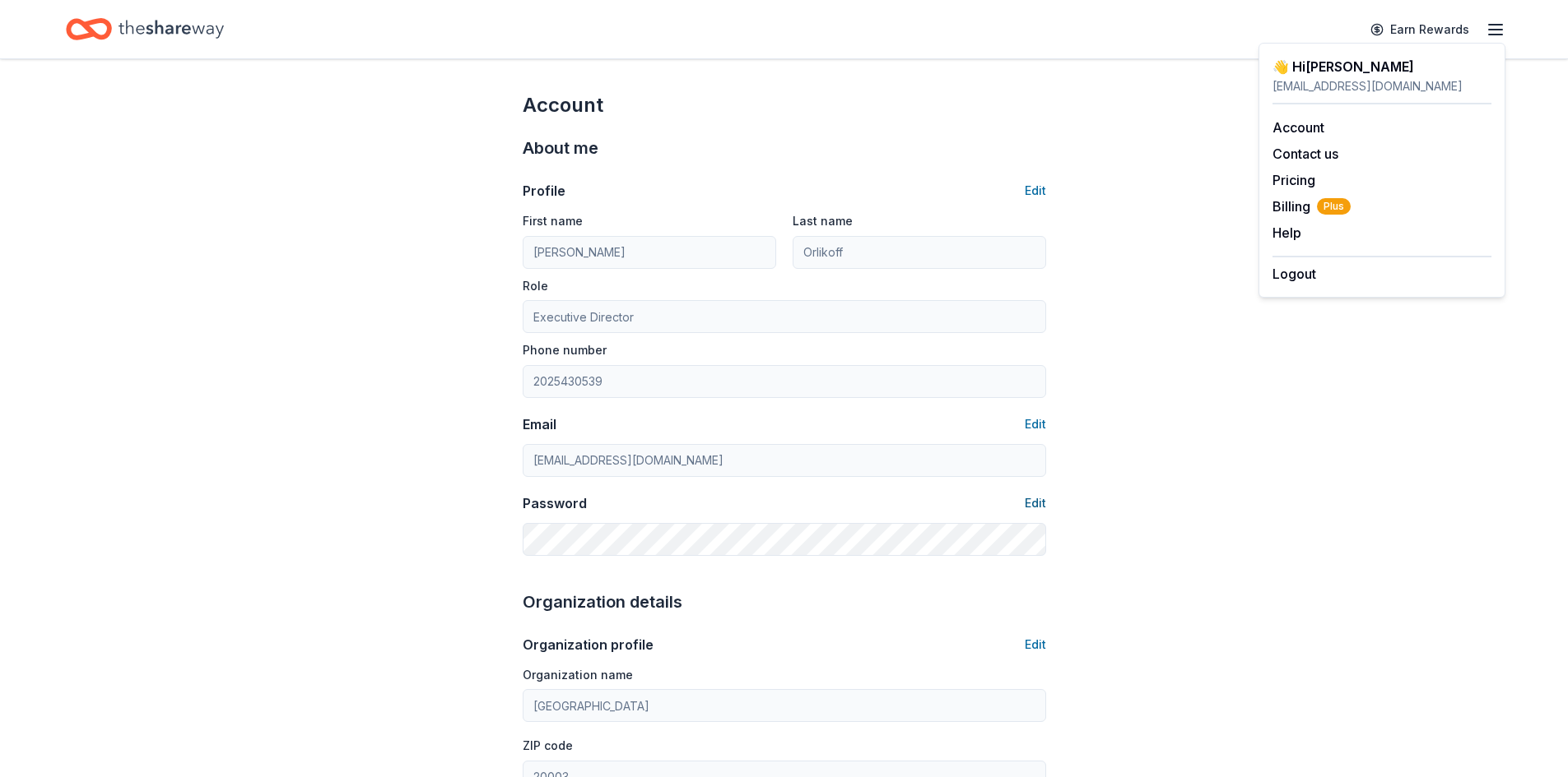
click at [1026, 501] on button "Edit" at bounding box center [1035, 503] width 22 height 20
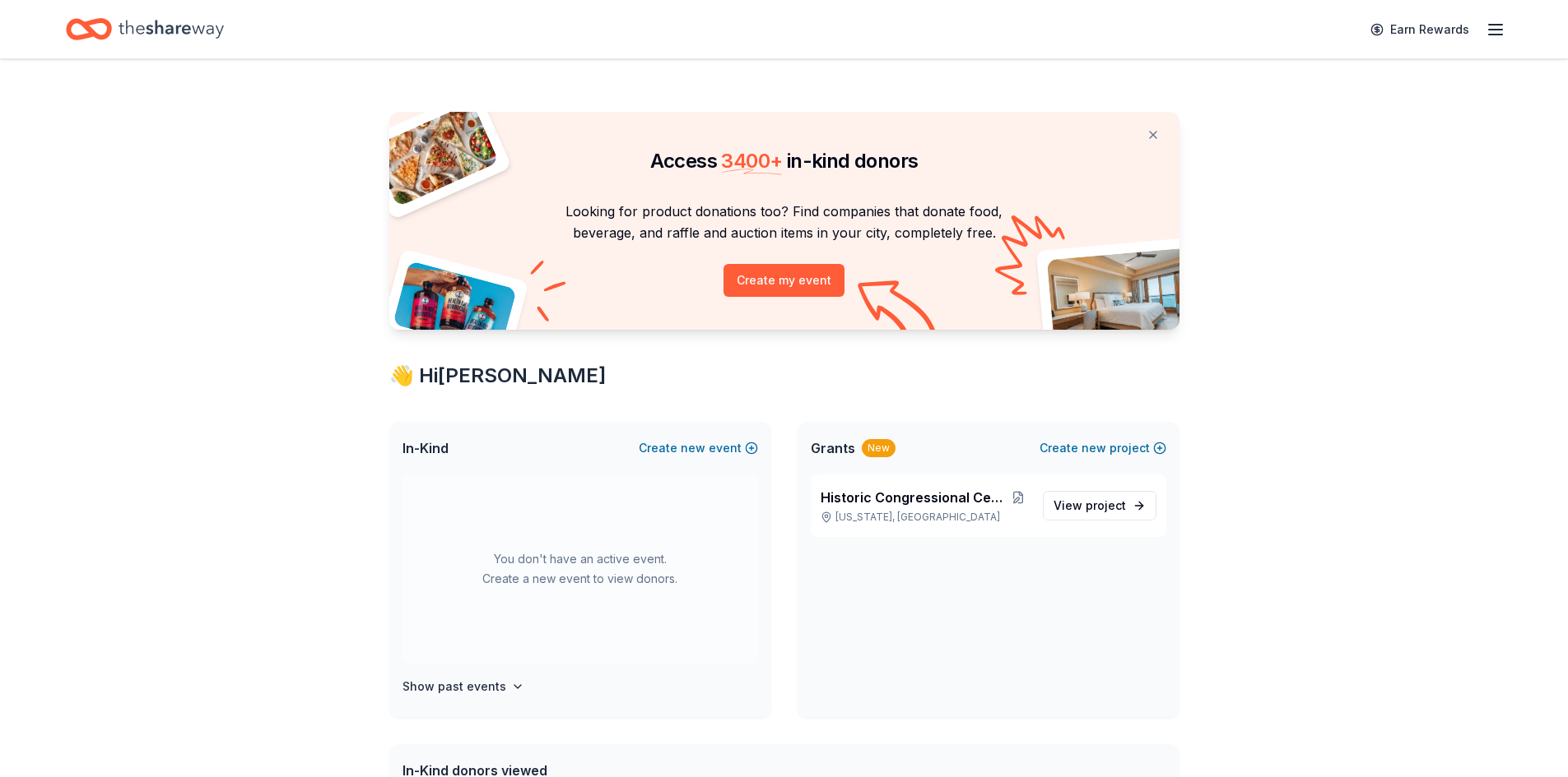
click at [1504, 27] on icon "button" at bounding box center [1495, 30] width 20 height 20
click at [1424, 455] on div "Access 3400 + in-kind donors Looking for product donations too? Find companies …" at bounding box center [784, 648] width 1568 height 1179
click at [1497, 32] on icon "button" at bounding box center [1495, 30] width 20 height 20
click at [1318, 275] on div "Logout" at bounding box center [1382, 269] width 219 height 28
click at [1301, 272] on button "Logout" at bounding box center [1294, 274] width 43 height 20
